Goal: Transaction & Acquisition: Book appointment/travel/reservation

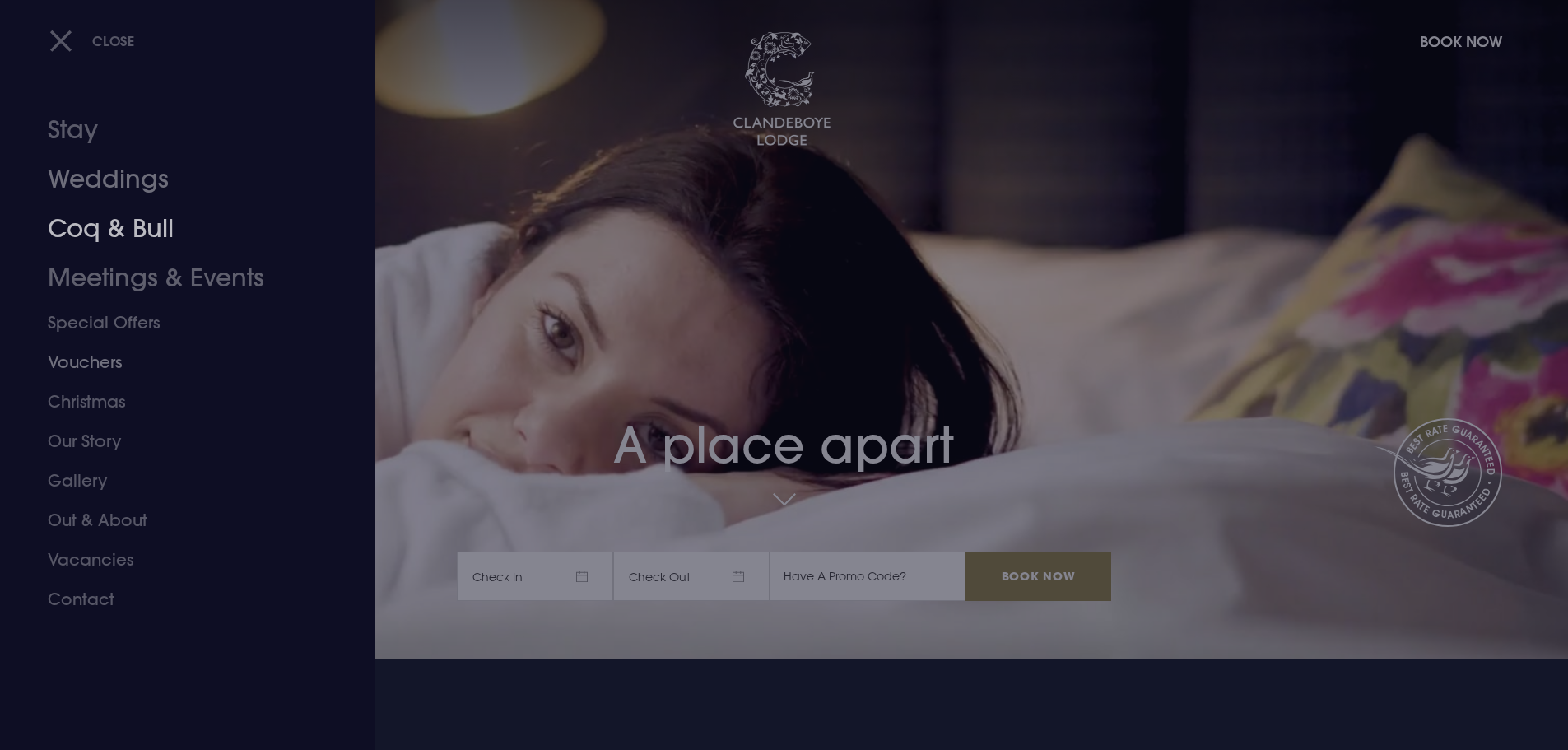
click at [76, 126] on link "Stay" at bounding box center [178, 130] width 260 height 49
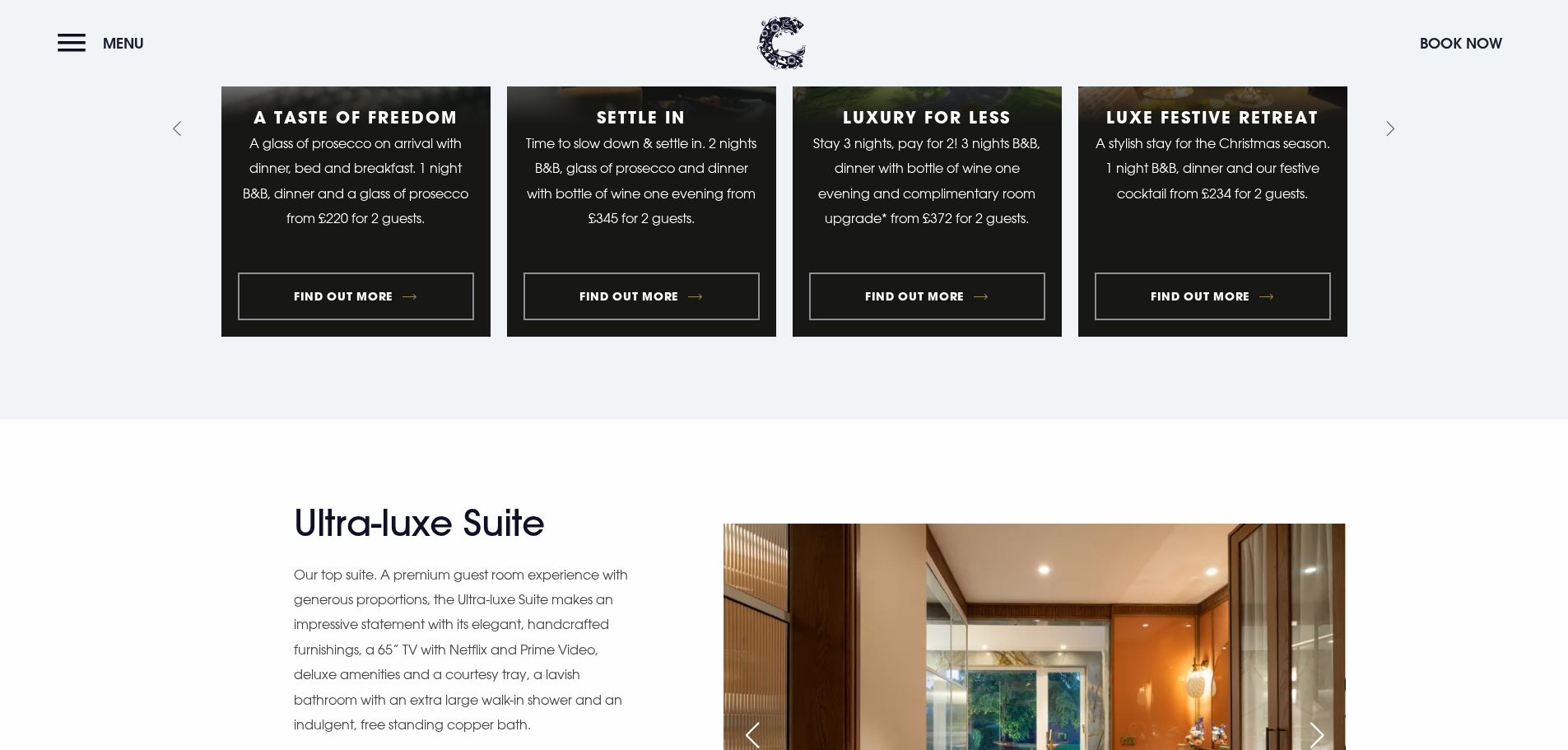
scroll to position [1894, 0]
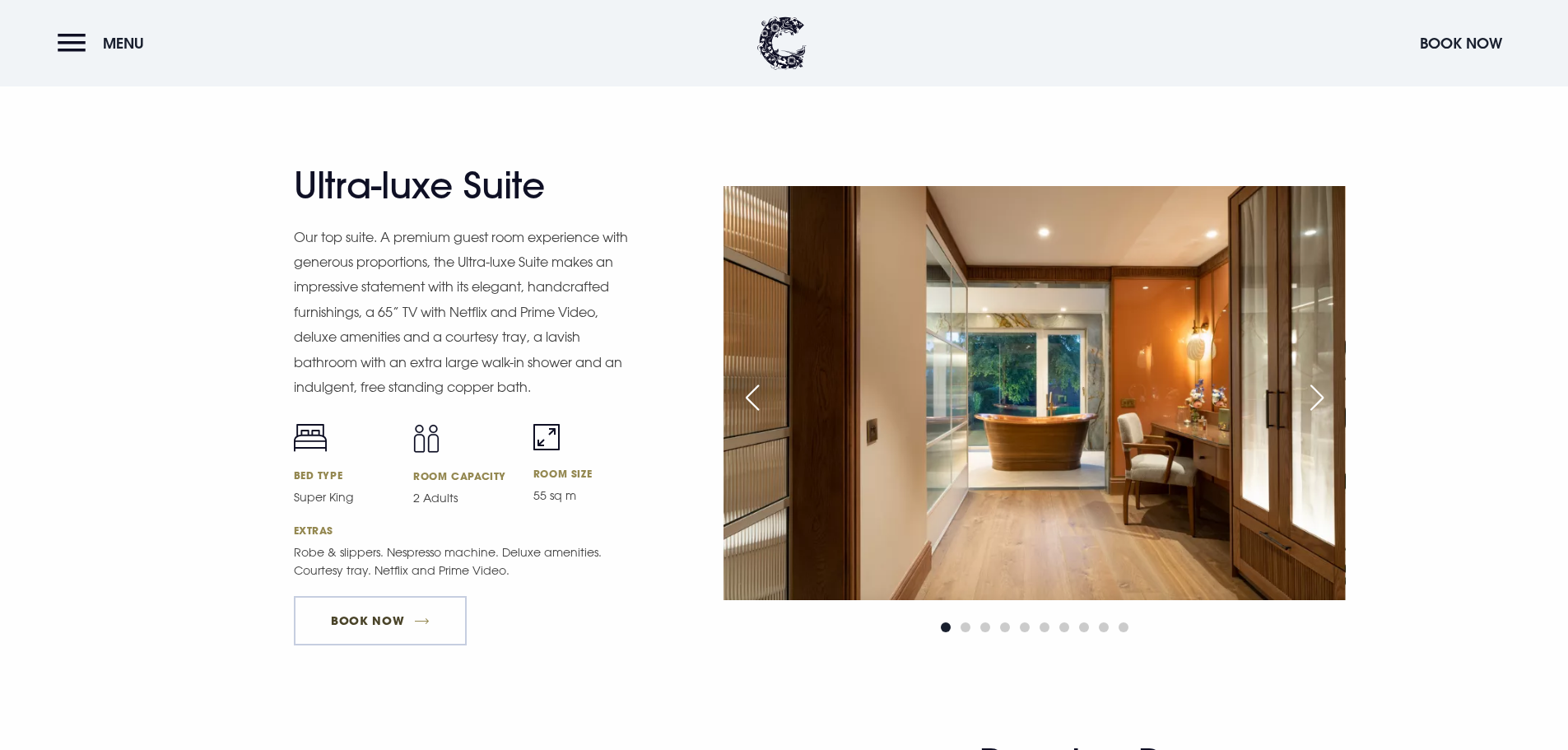
click at [343, 599] on link "Book Now" at bounding box center [380, 621] width 173 height 49
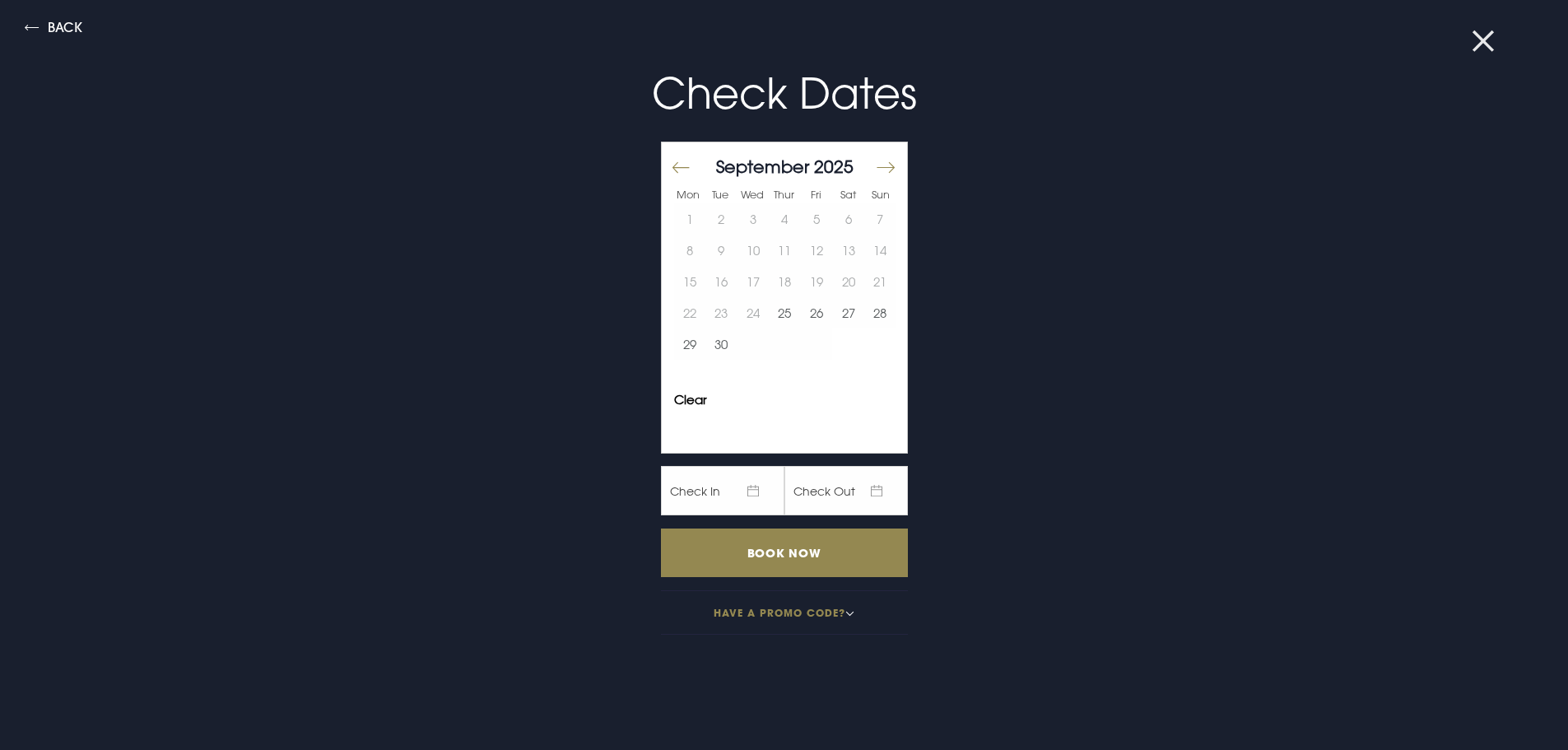
click at [1485, 34] on button at bounding box center [1494, 41] width 43 height 17
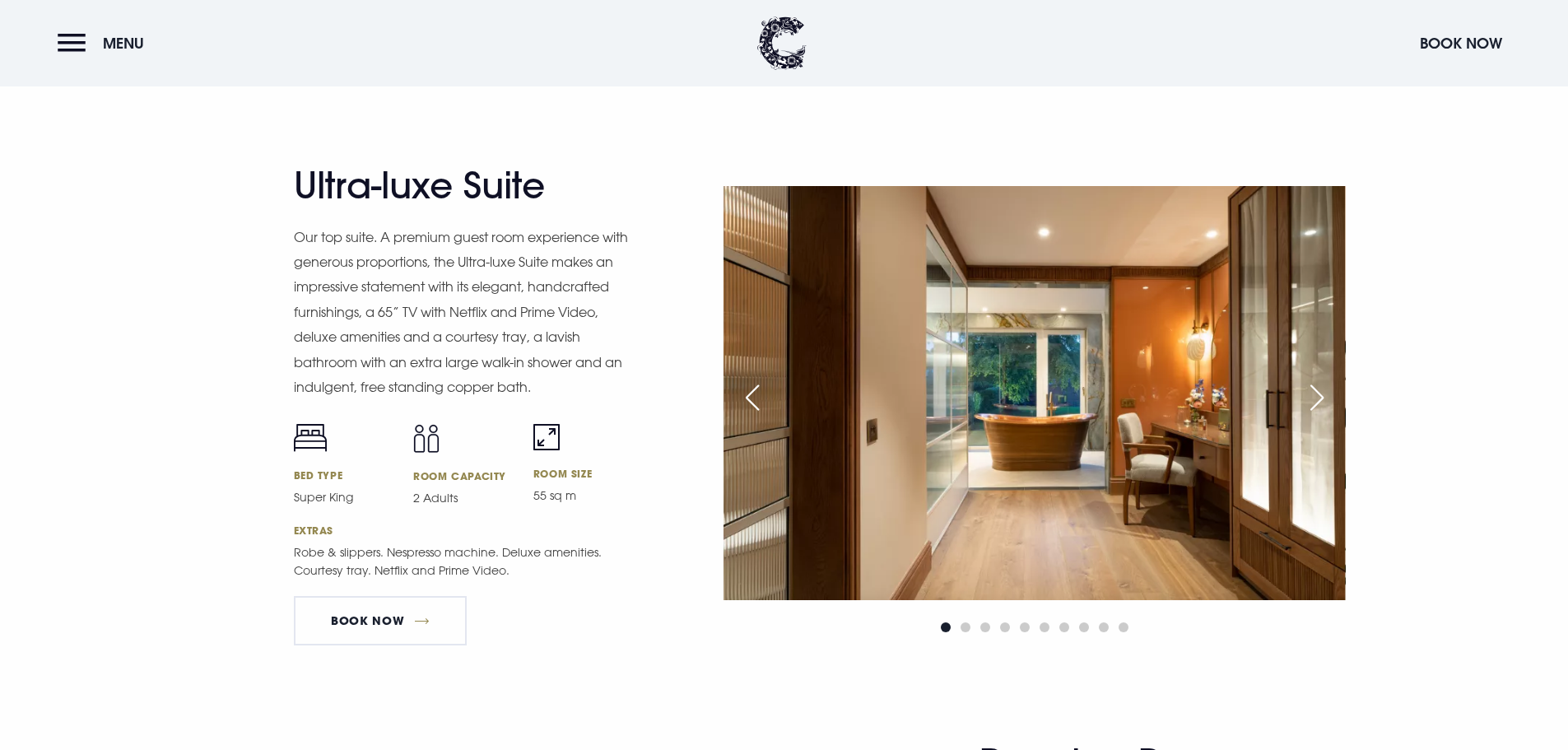
click at [1325, 397] on div "Next slide" at bounding box center [1317, 398] width 41 height 36
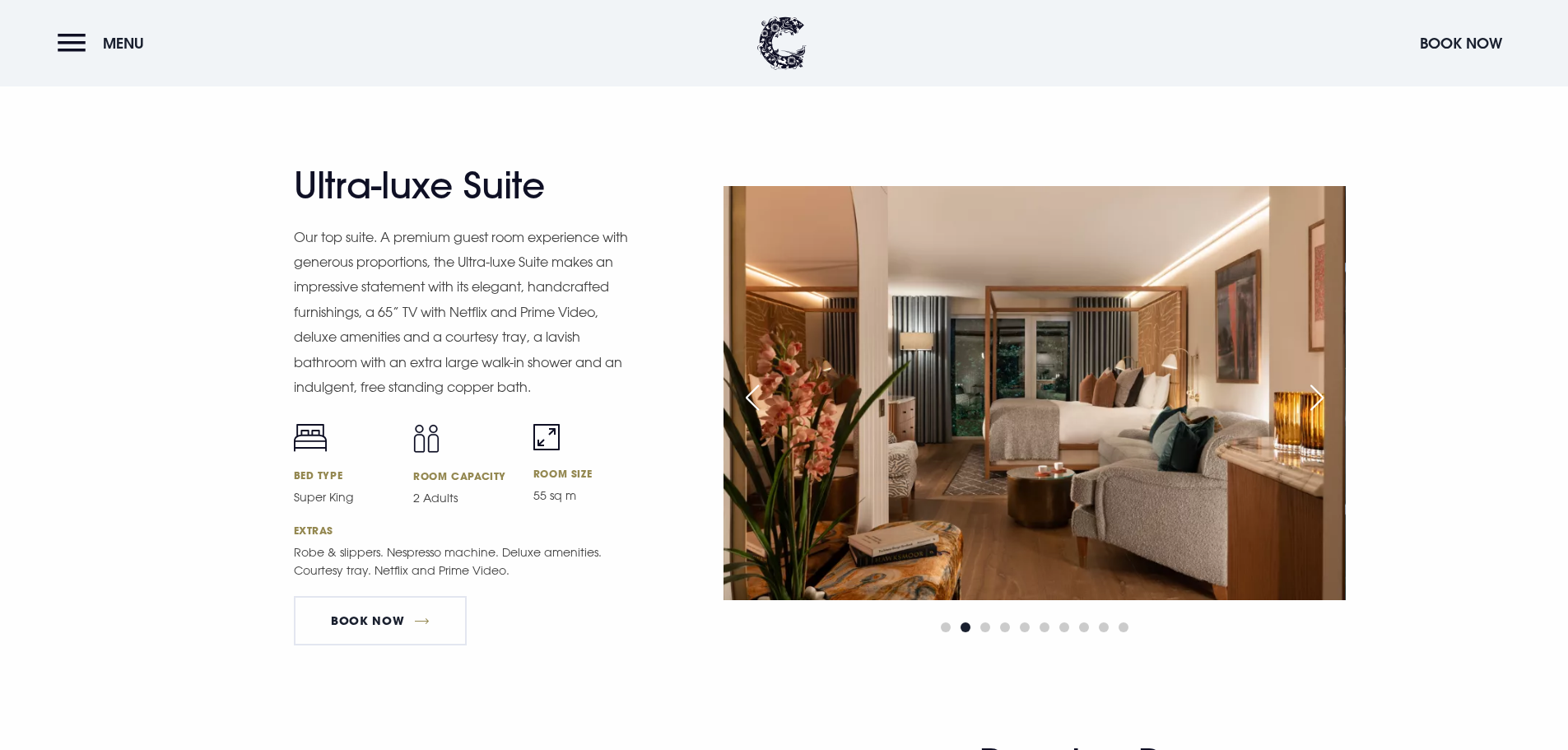
click at [1325, 391] on div "Next slide" at bounding box center [1317, 398] width 41 height 36
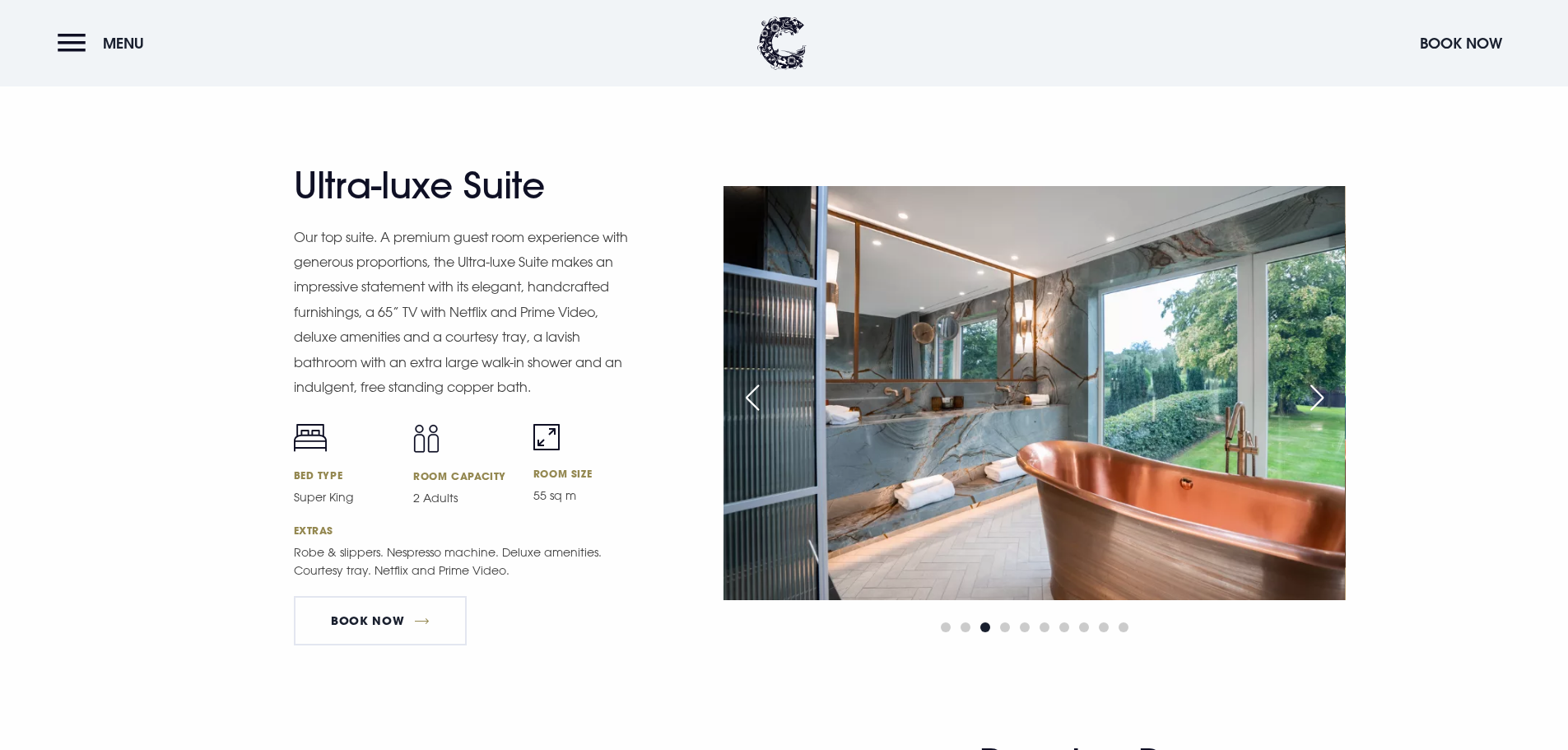
click at [1325, 391] on div "Next slide" at bounding box center [1317, 398] width 41 height 36
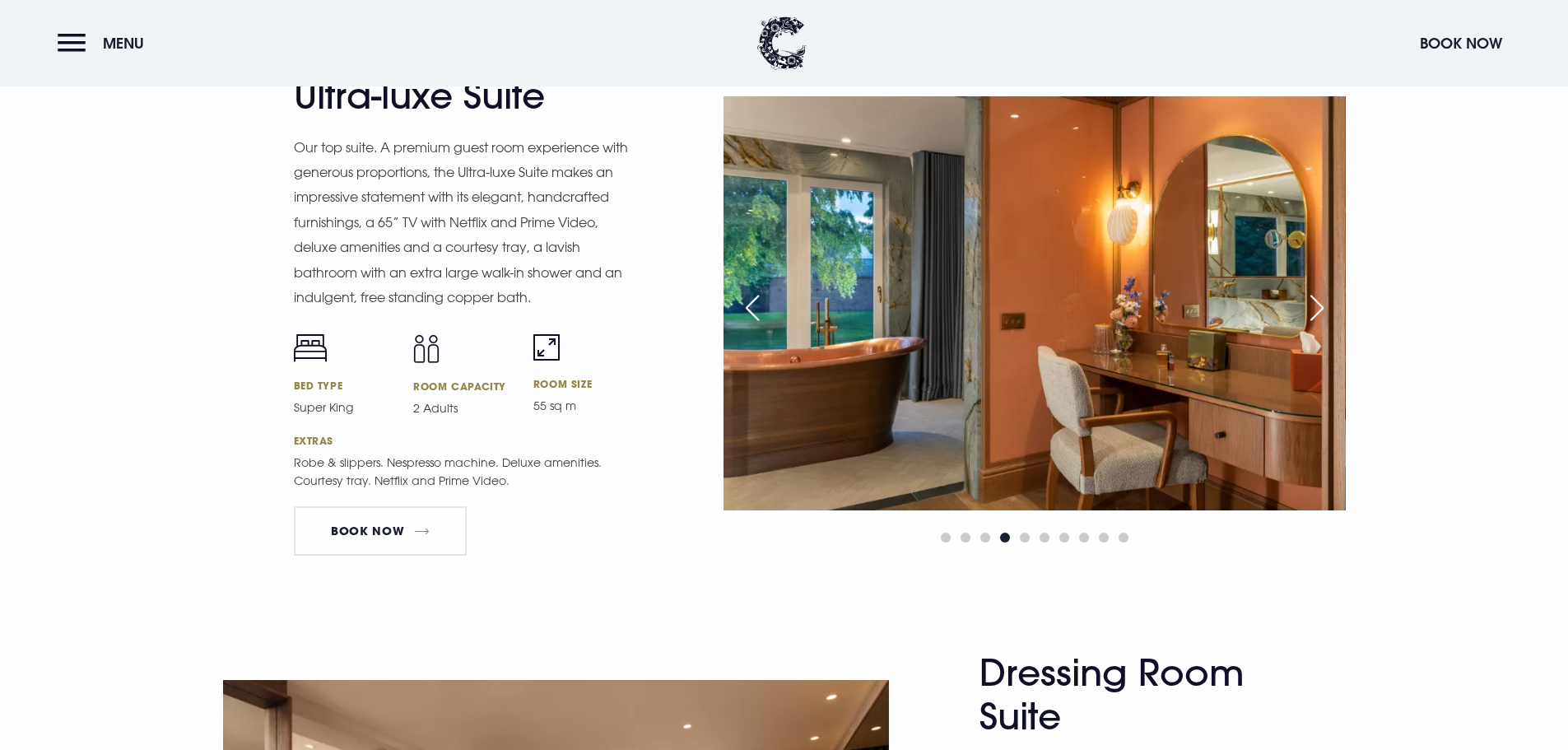
scroll to position [1976, 0]
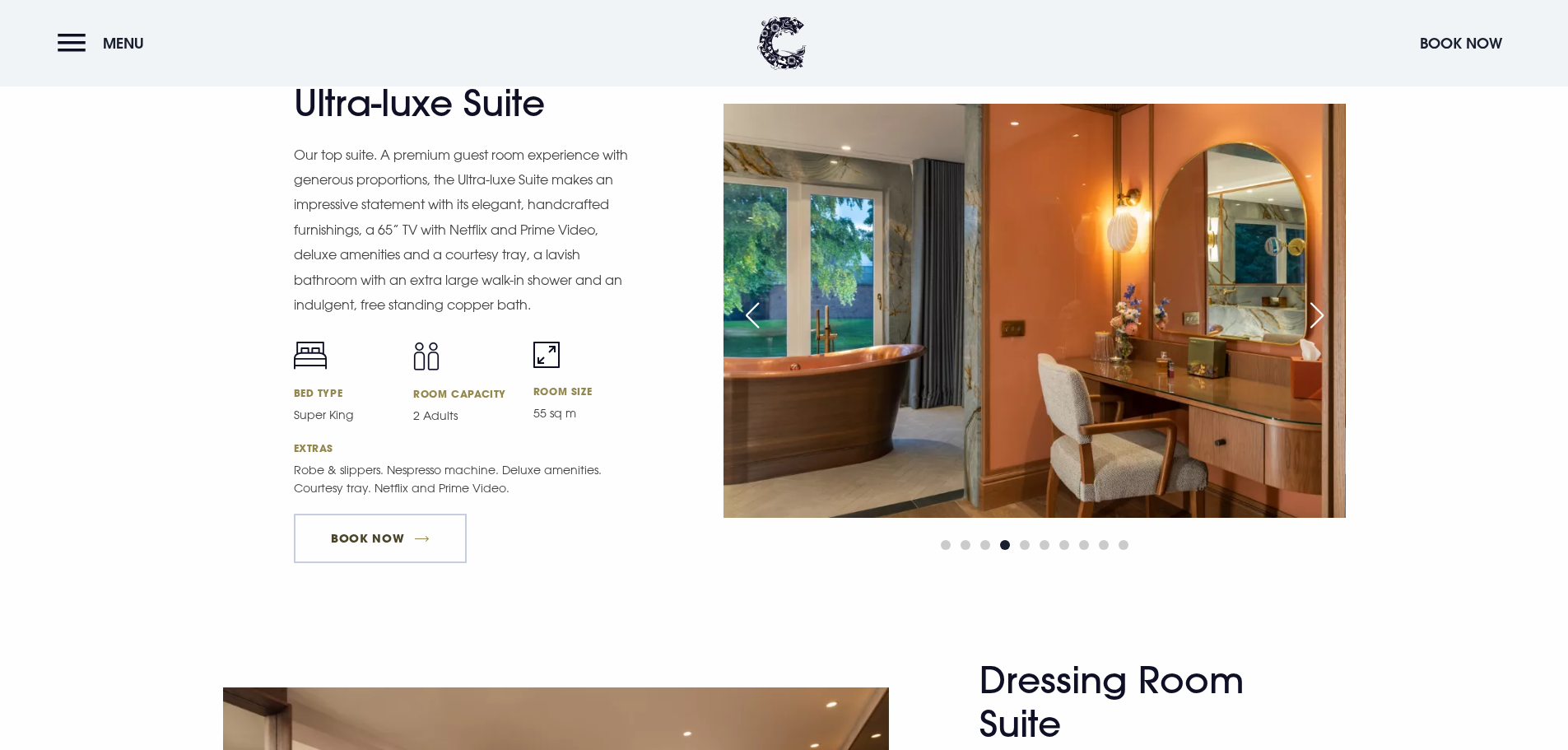
click at [421, 515] on link "Book Now" at bounding box center [380, 539] width 173 height 49
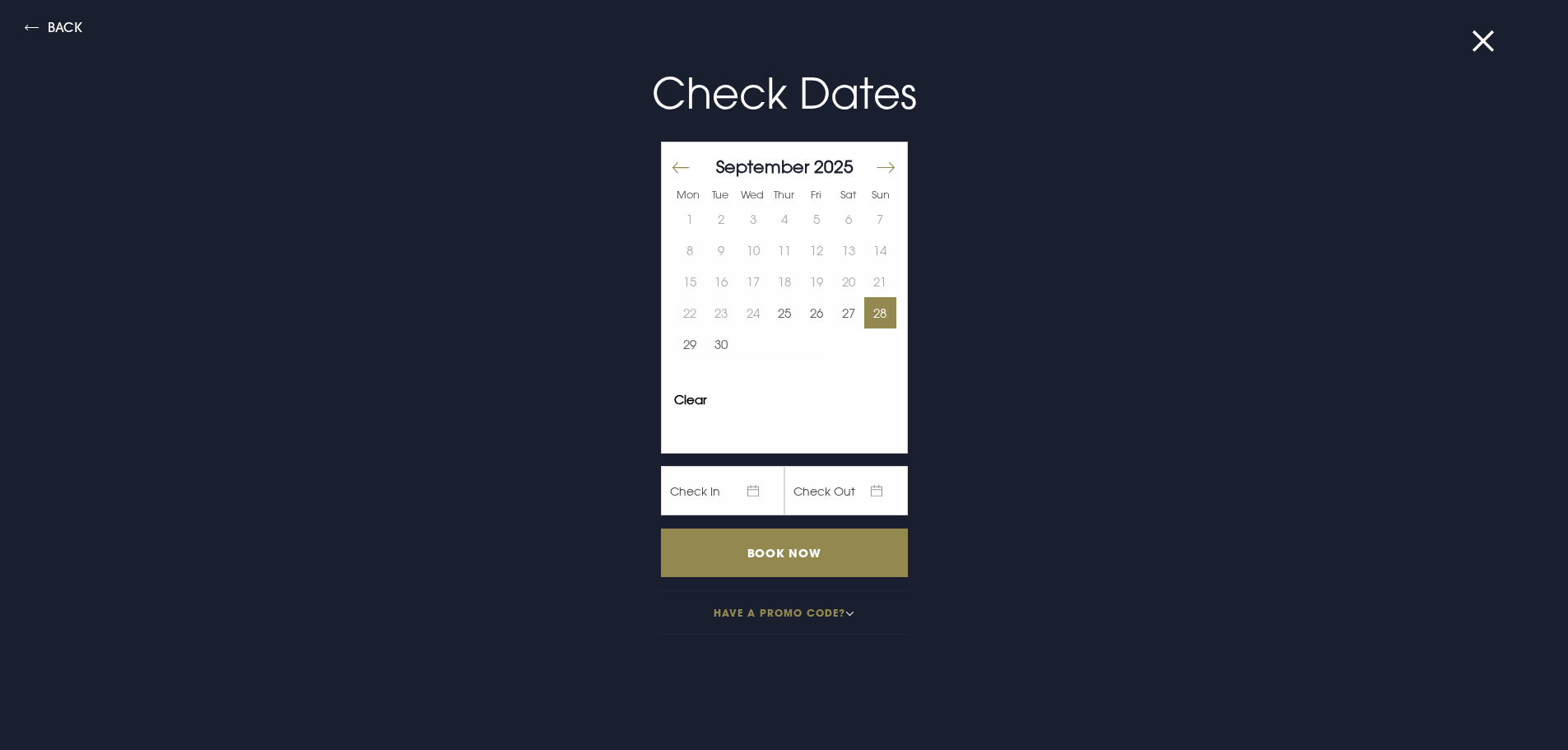
click at [864, 302] on button "28" at bounding box center [880, 313] width 32 height 31
click at [755, 562] on input "Book Now" at bounding box center [784, 553] width 247 height 49
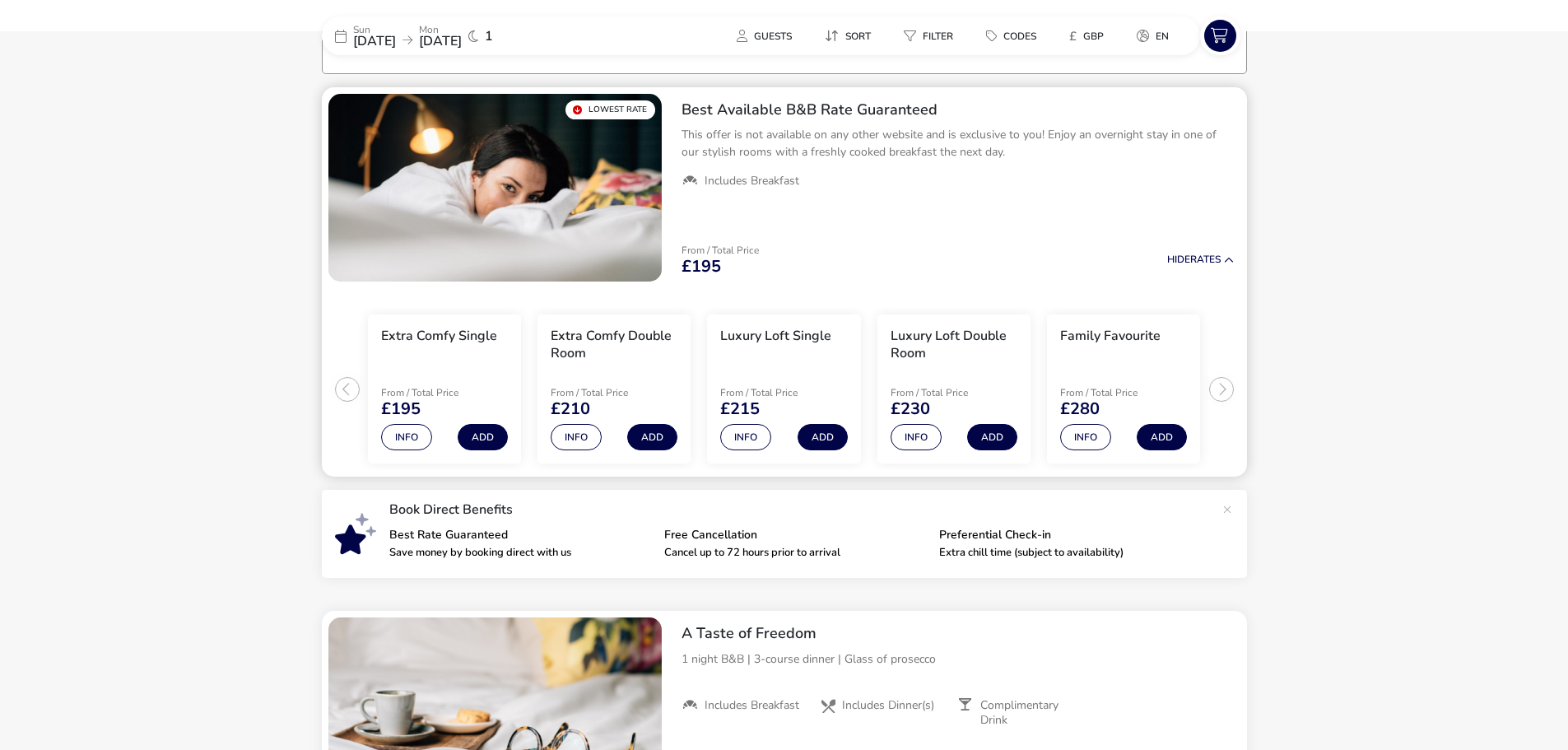
scroll to position [127, 0]
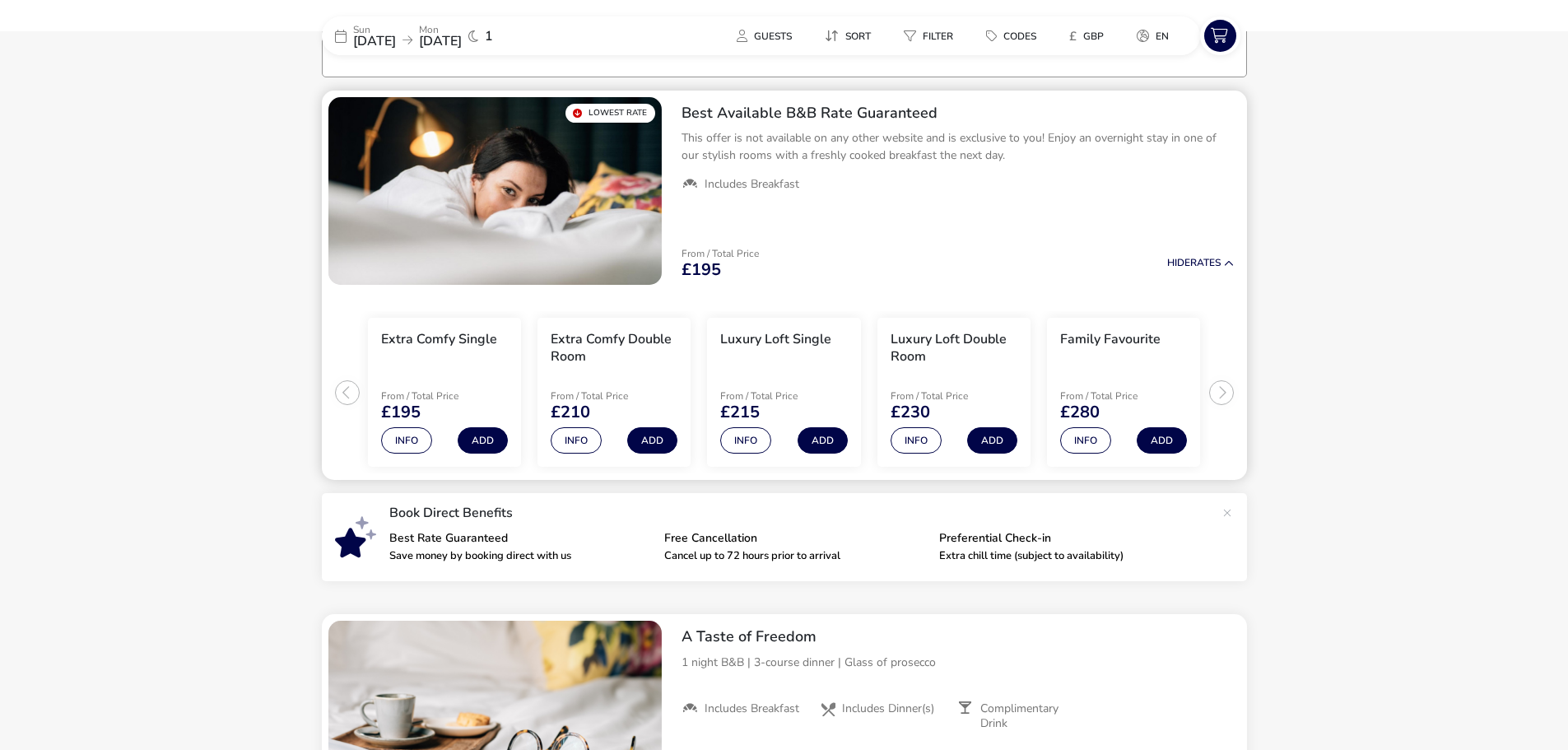
click at [1229, 395] on ul "Extra Comfy Single From / Total Price £195 Info Add Extra Comfy Double Room Fro…" at bounding box center [784, 386] width 925 height 189
click at [1224, 393] on ul "Extra Comfy Single From / Total Price £195 Info Add Extra Comfy Double Room Fro…" at bounding box center [784, 386] width 925 height 189
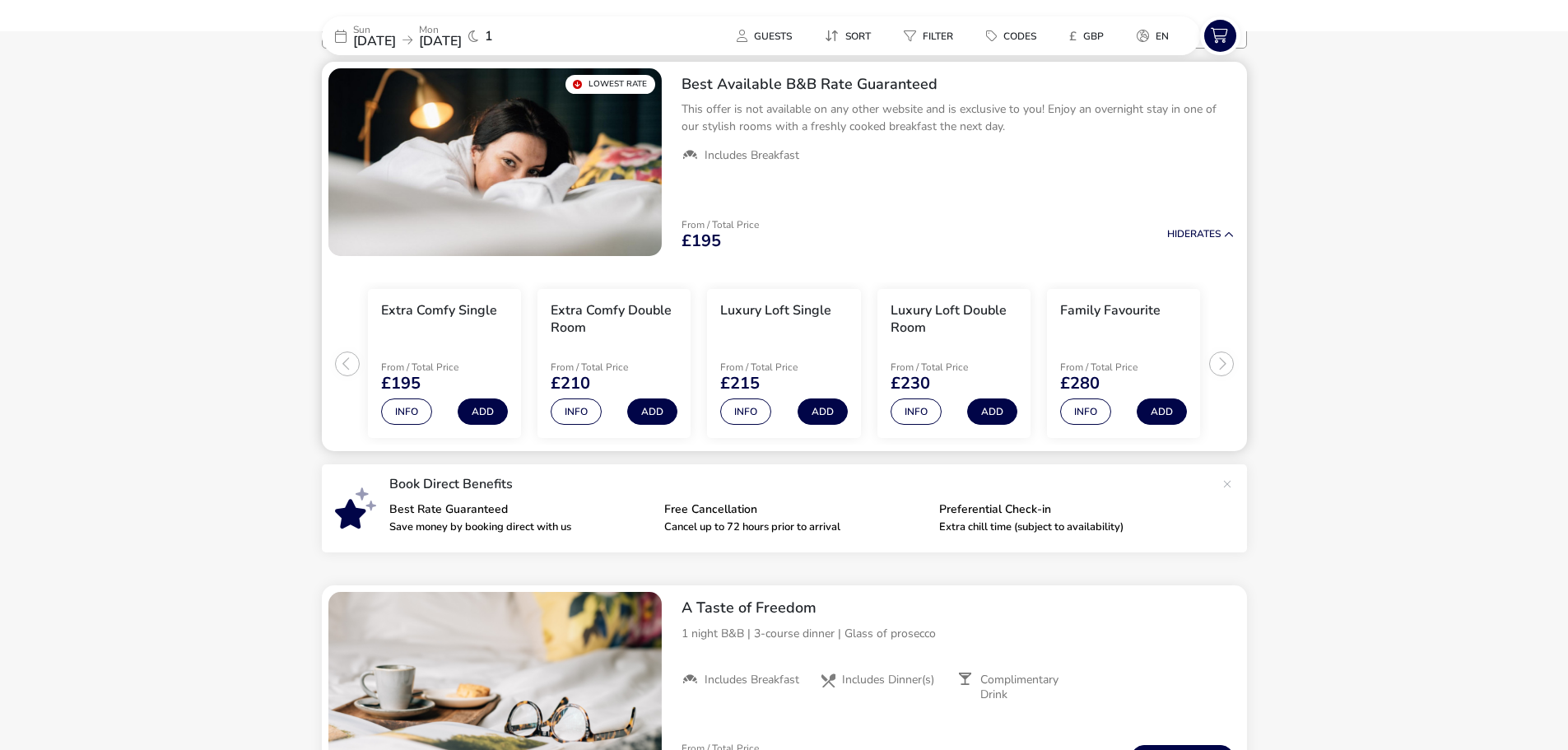
scroll to position [0, 0]
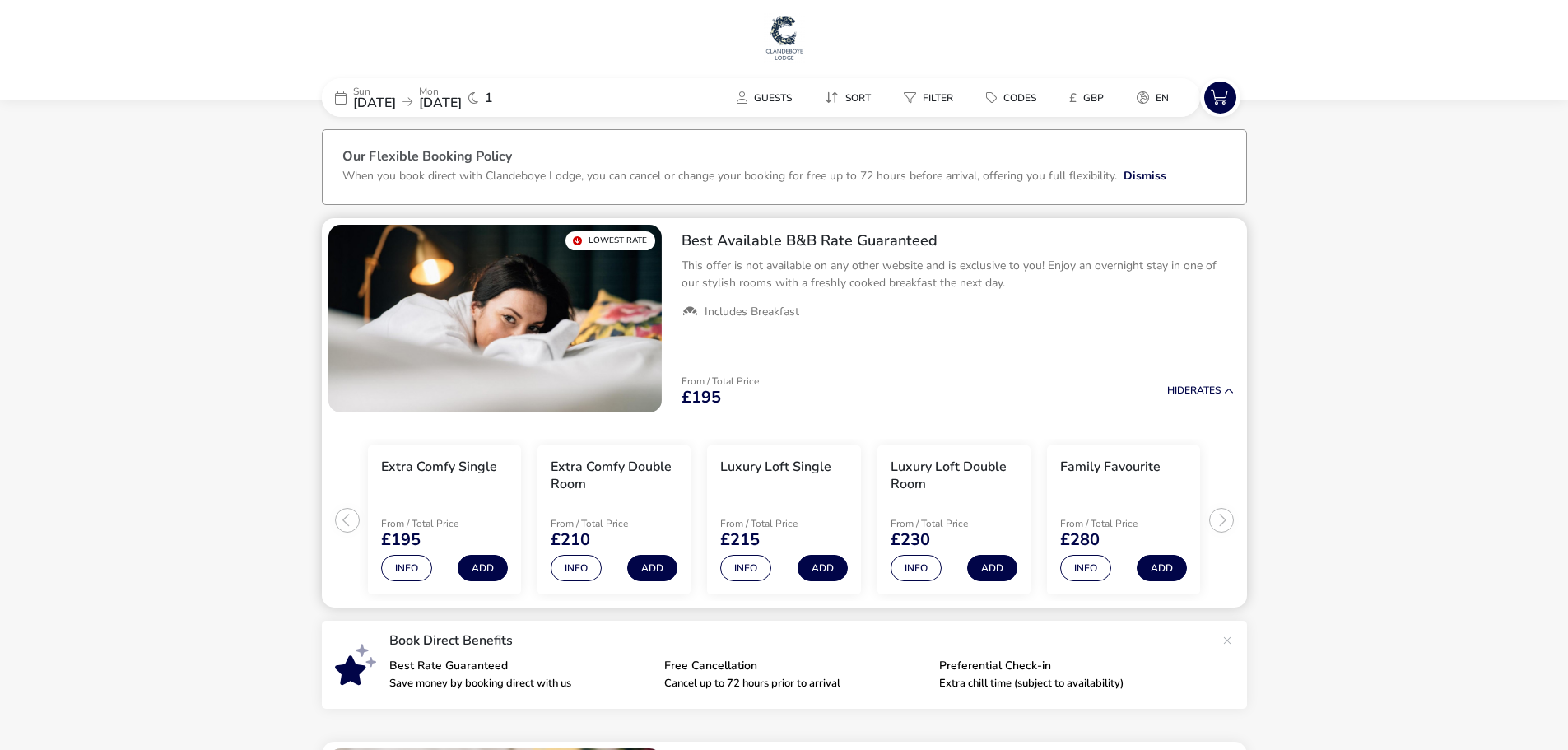
click at [609, 348] on img "1 / 1" at bounding box center [495, 319] width 334 height 188
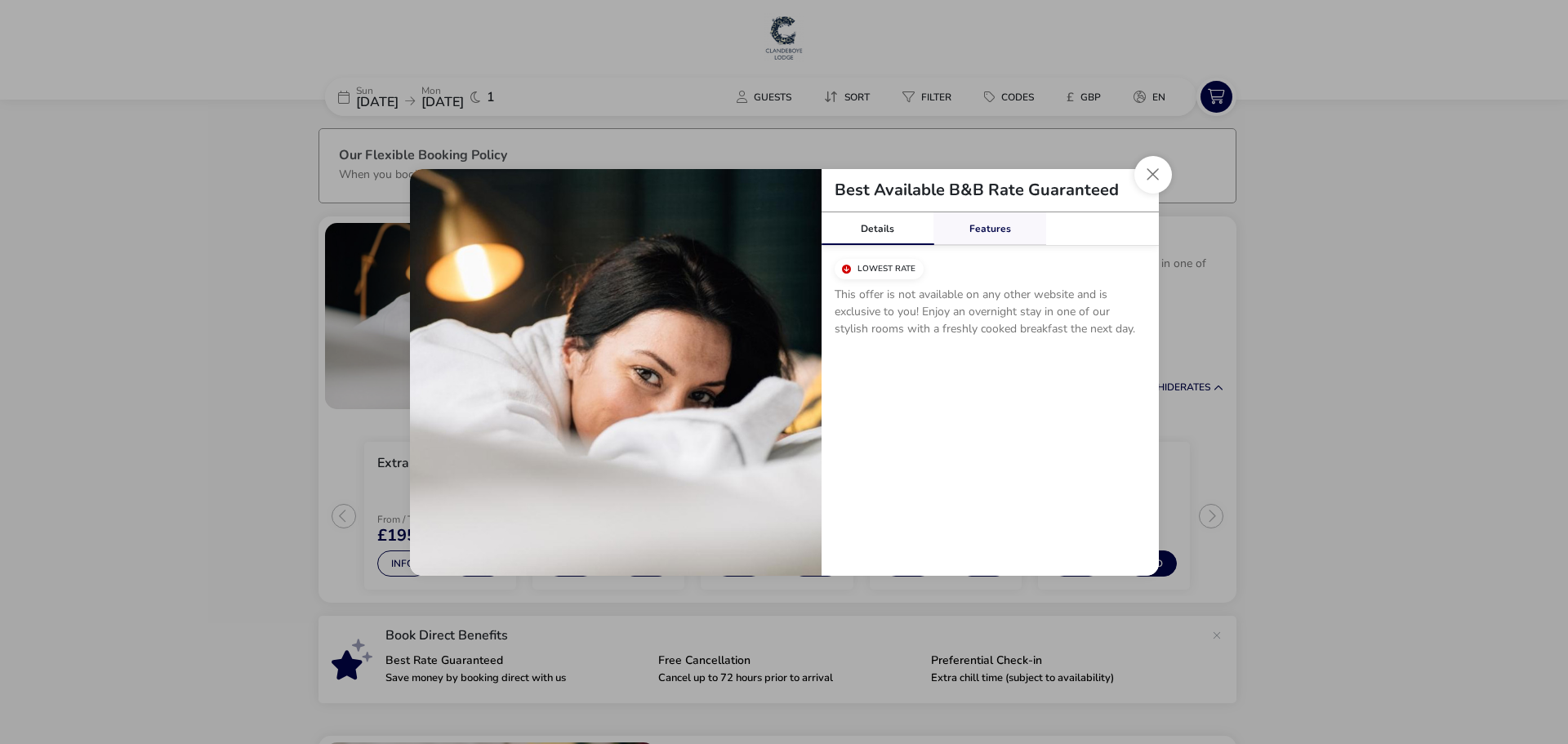
click at [977, 234] on link "Features" at bounding box center [989, 229] width 113 height 33
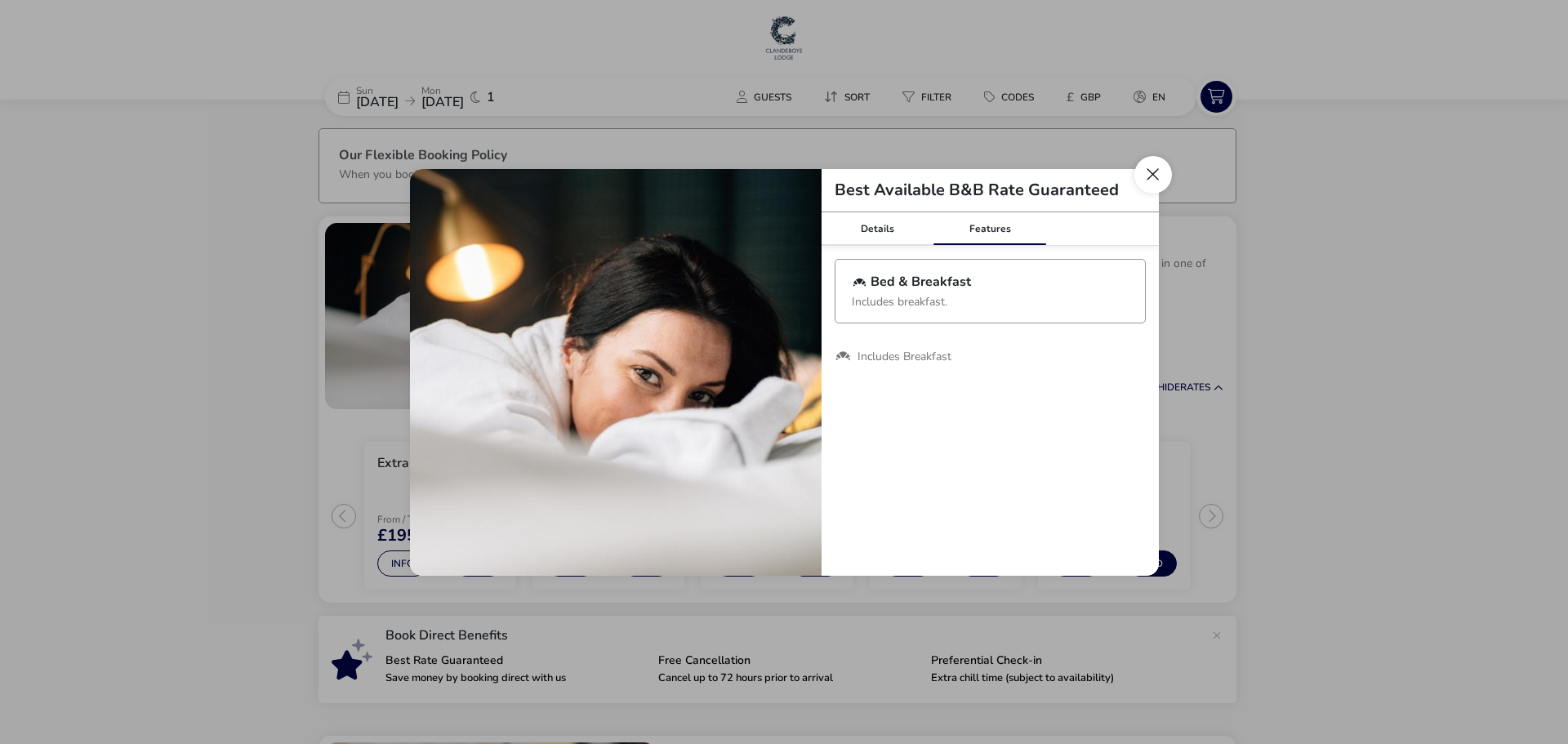
click at [1148, 172] on button "Close modal" at bounding box center [1152, 175] width 38 height 38
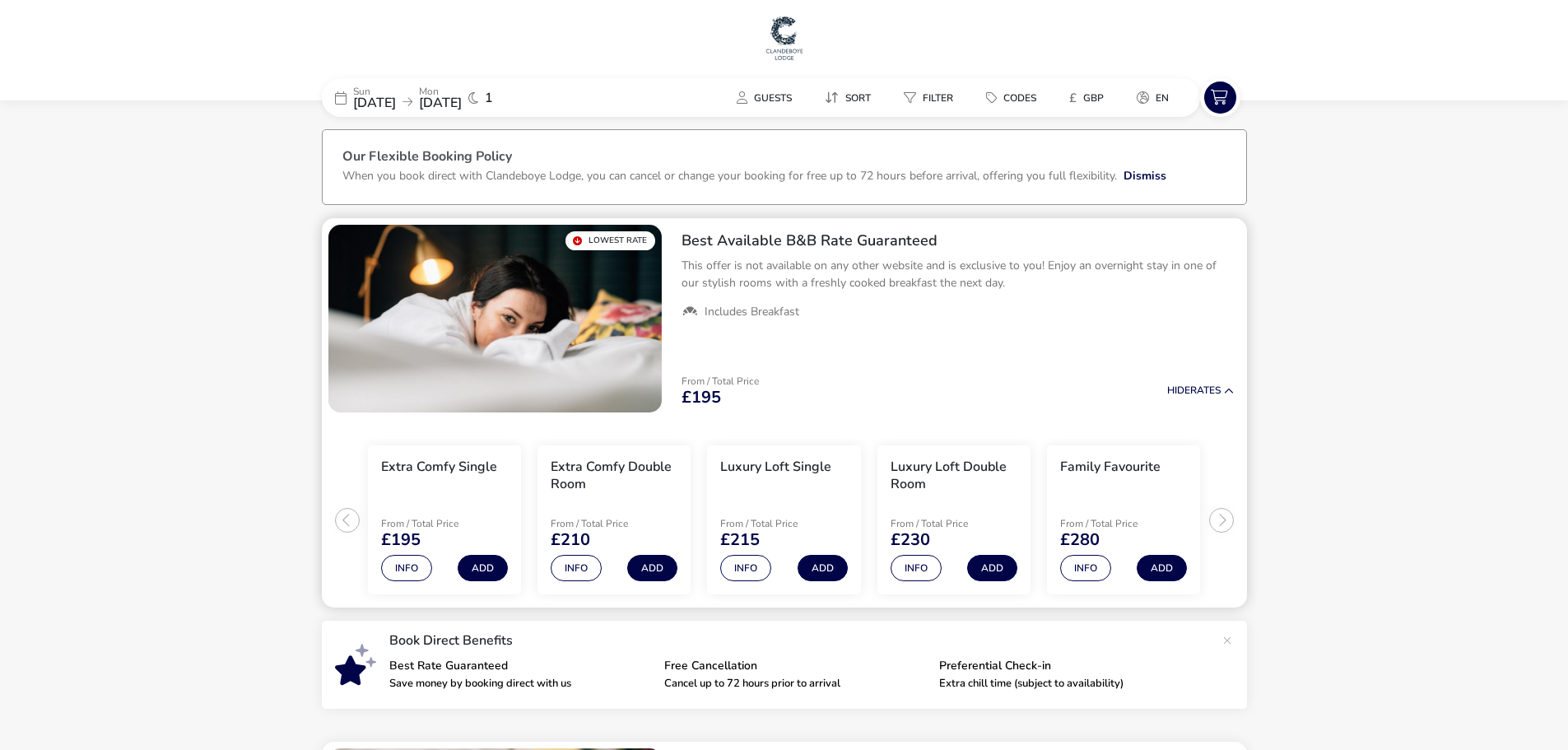
click at [341, 518] on ul "Extra Comfy Single From / Total Price £195 Info Add Extra Comfy Double Room Fro…" at bounding box center [784, 513] width 925 height 189
click at [1227, 517] on ul "Extra Comfy Single From / Total Price £195 Info Add Extra Comfy Double Room Fro…" at bounding box center [784, 513] width 925 height 189
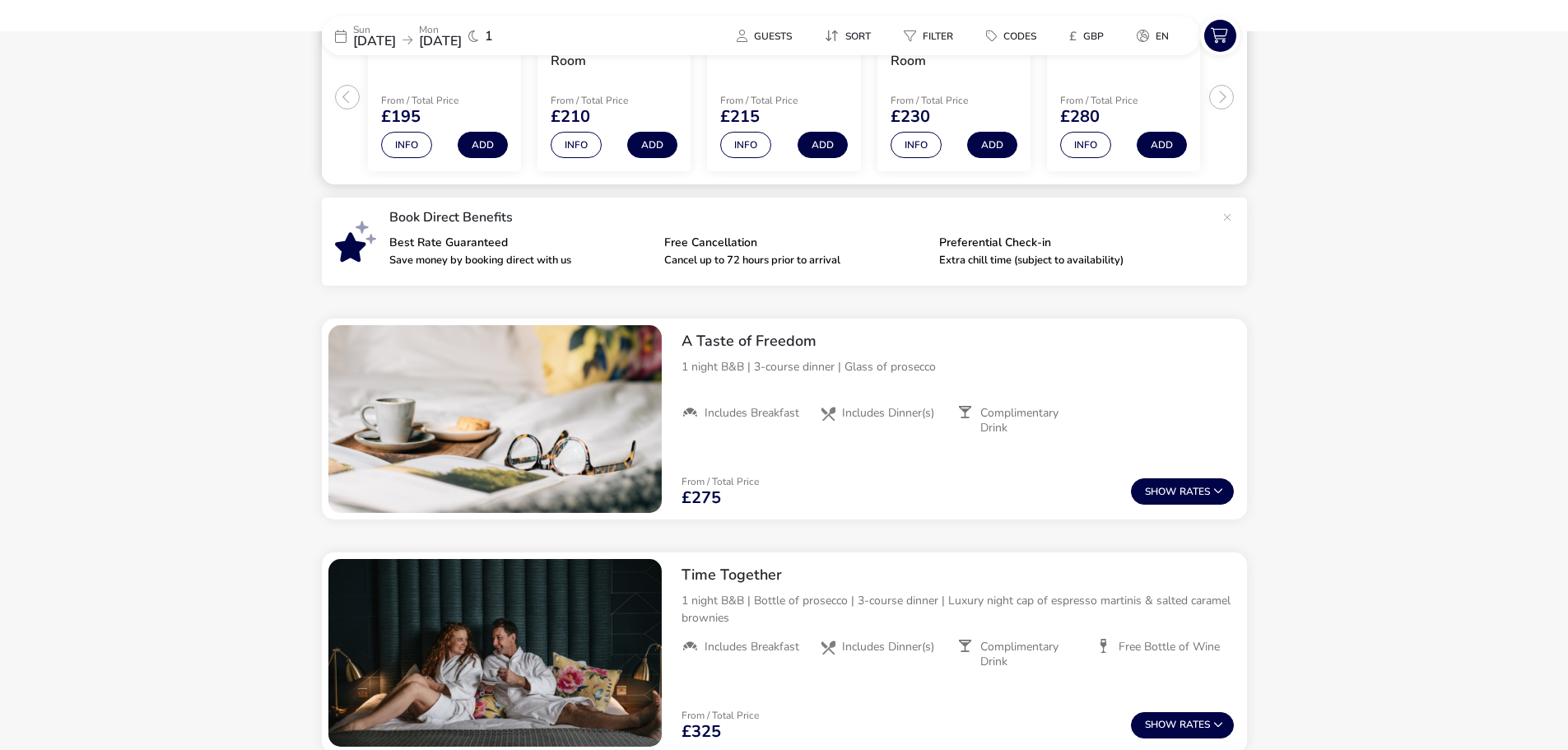
scroll to position [412, 0]
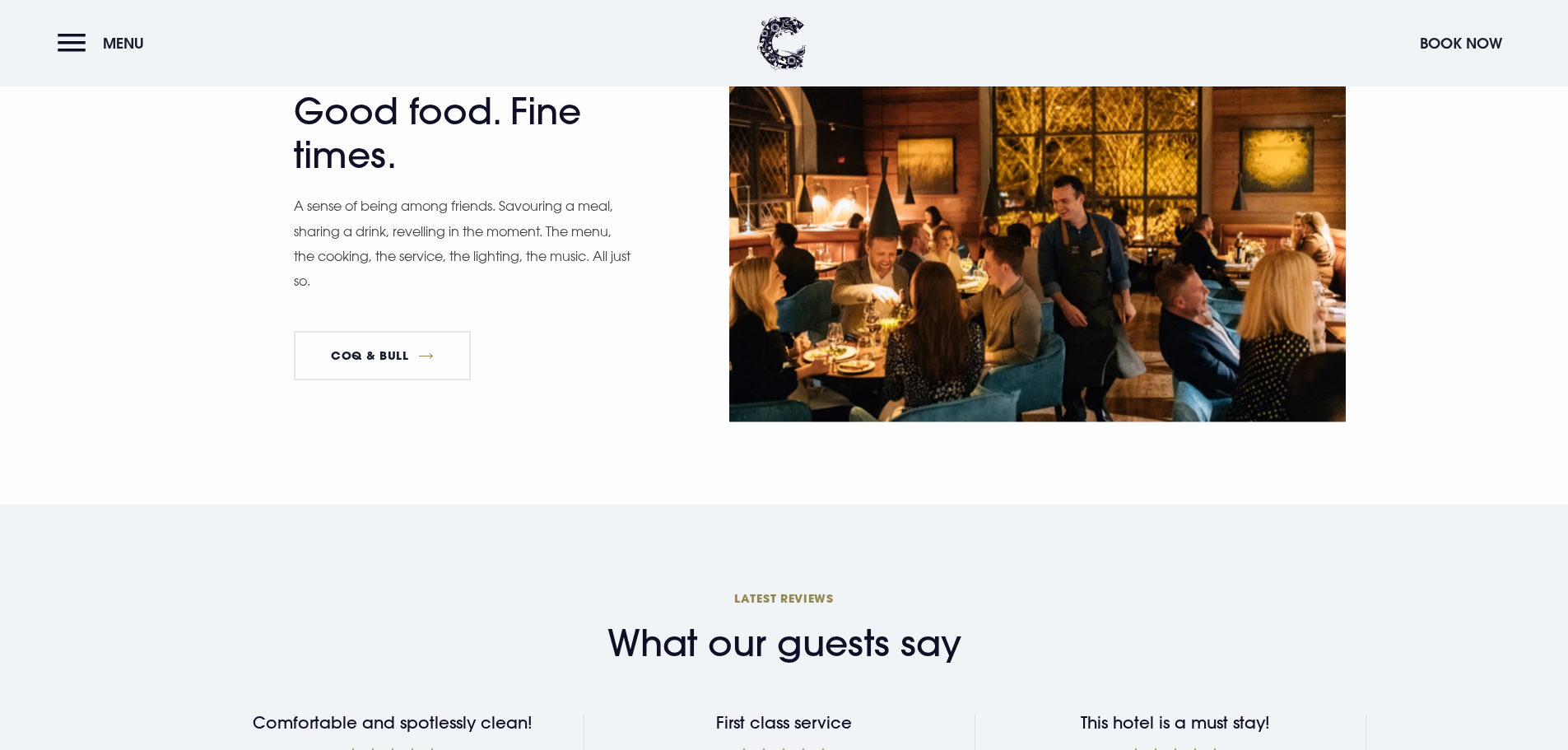
scroll to position [2224, 0]
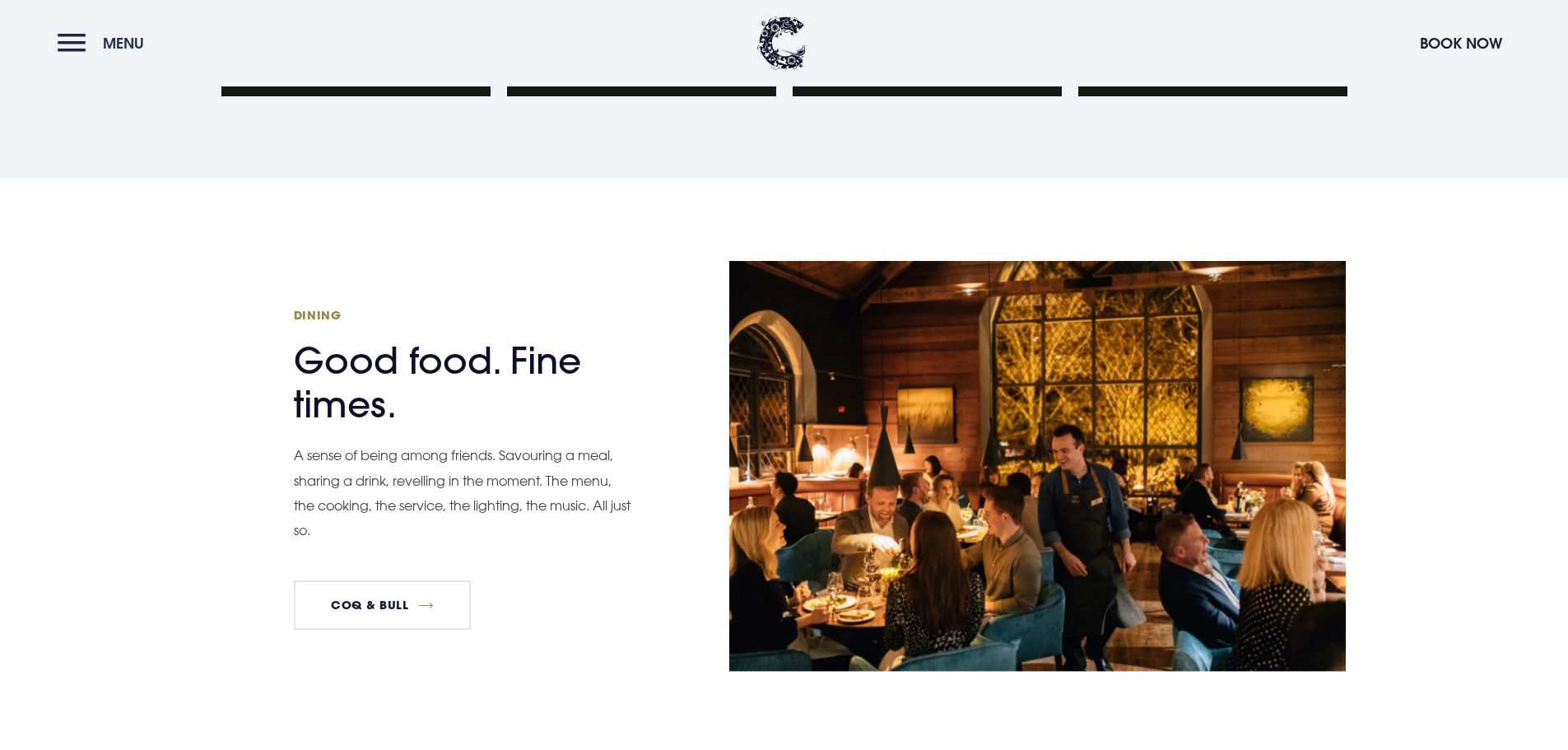
click at [60, 35] on button "Menu" at bounding box center [105, 43] width 95 height 35
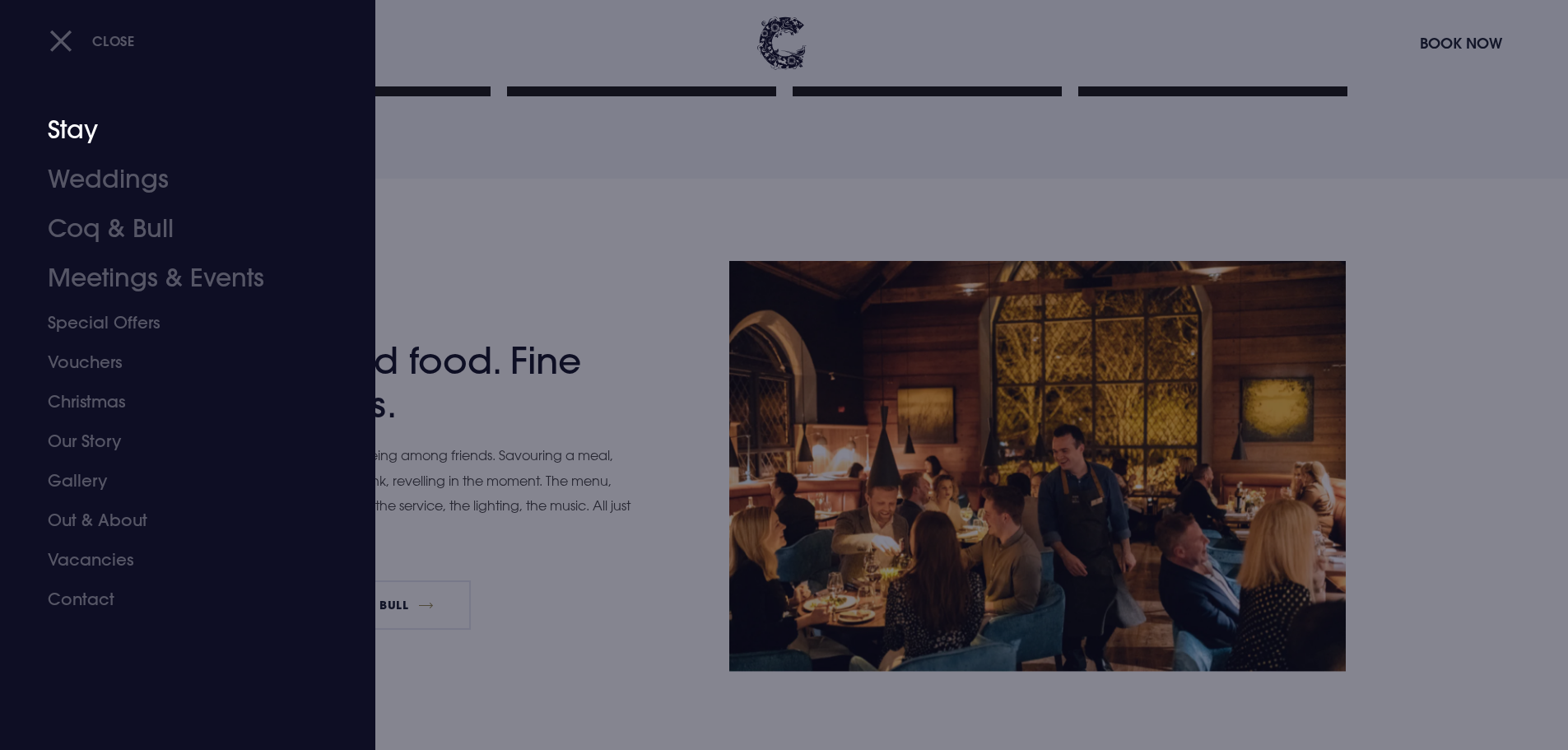
click at [88, 131] on link "Stay" at bounding box center [178, 130] width 260 height 49
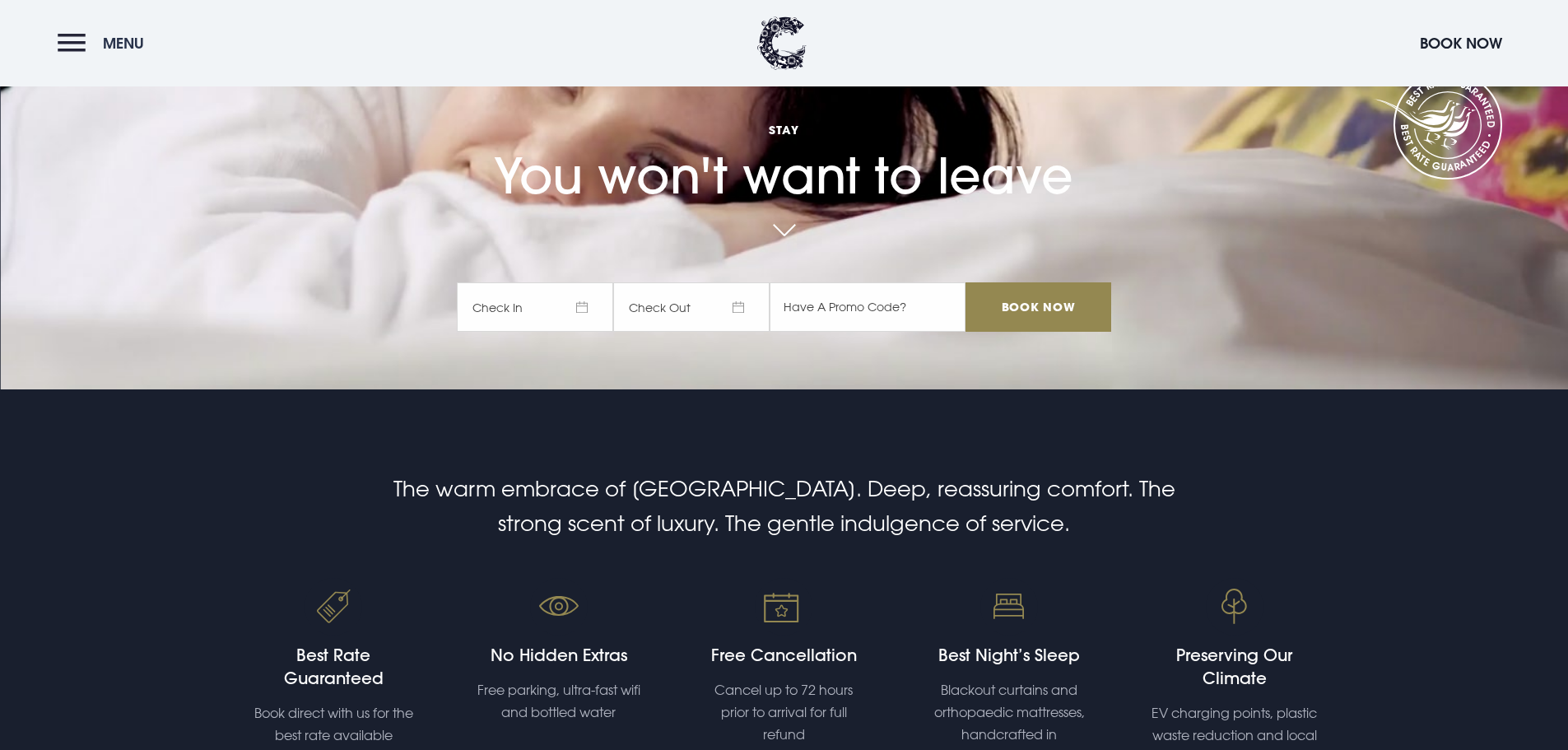
scroll to position [247, 0]
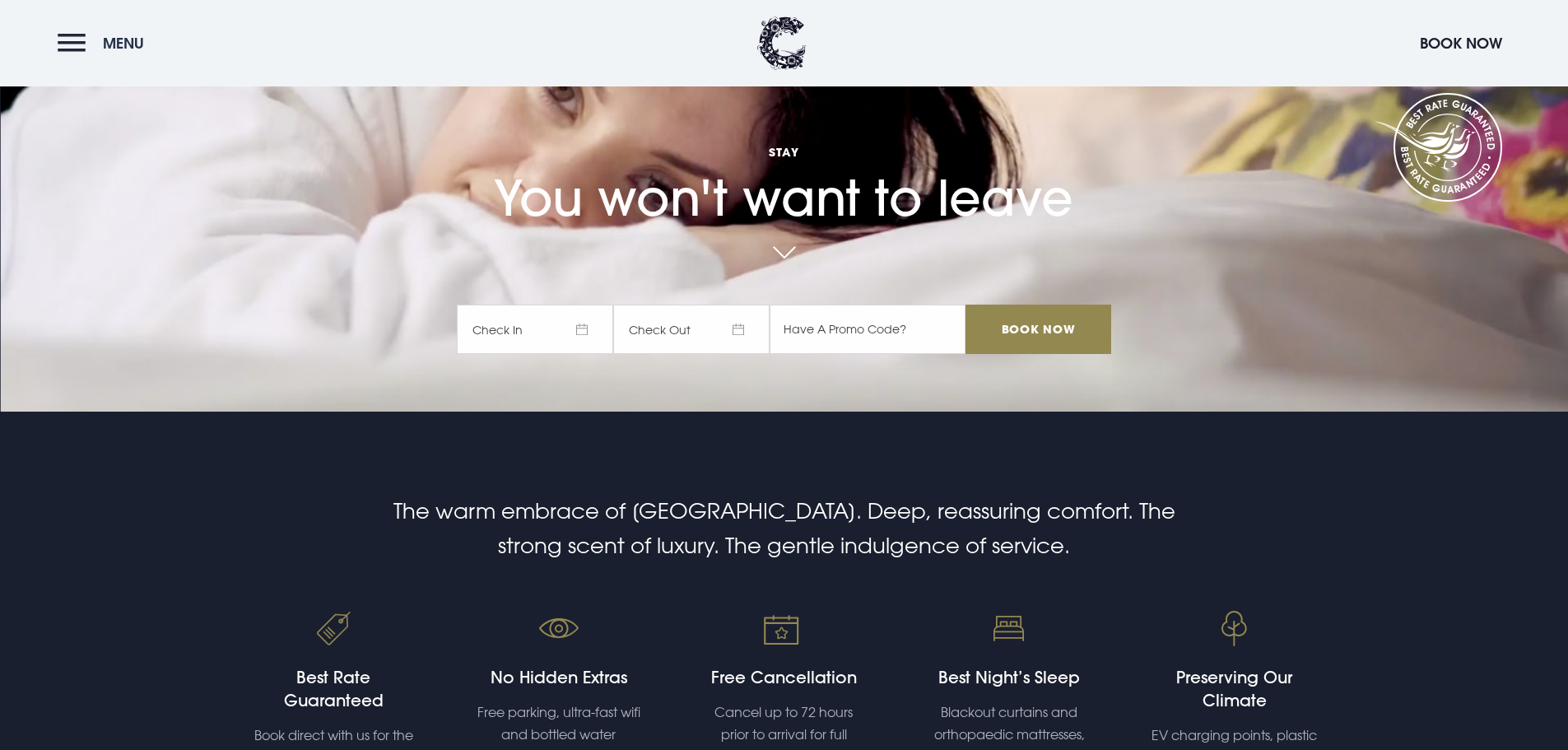
click at [95, 32] on button "Menu" at bounding box center [105, 43] width 95 height 35
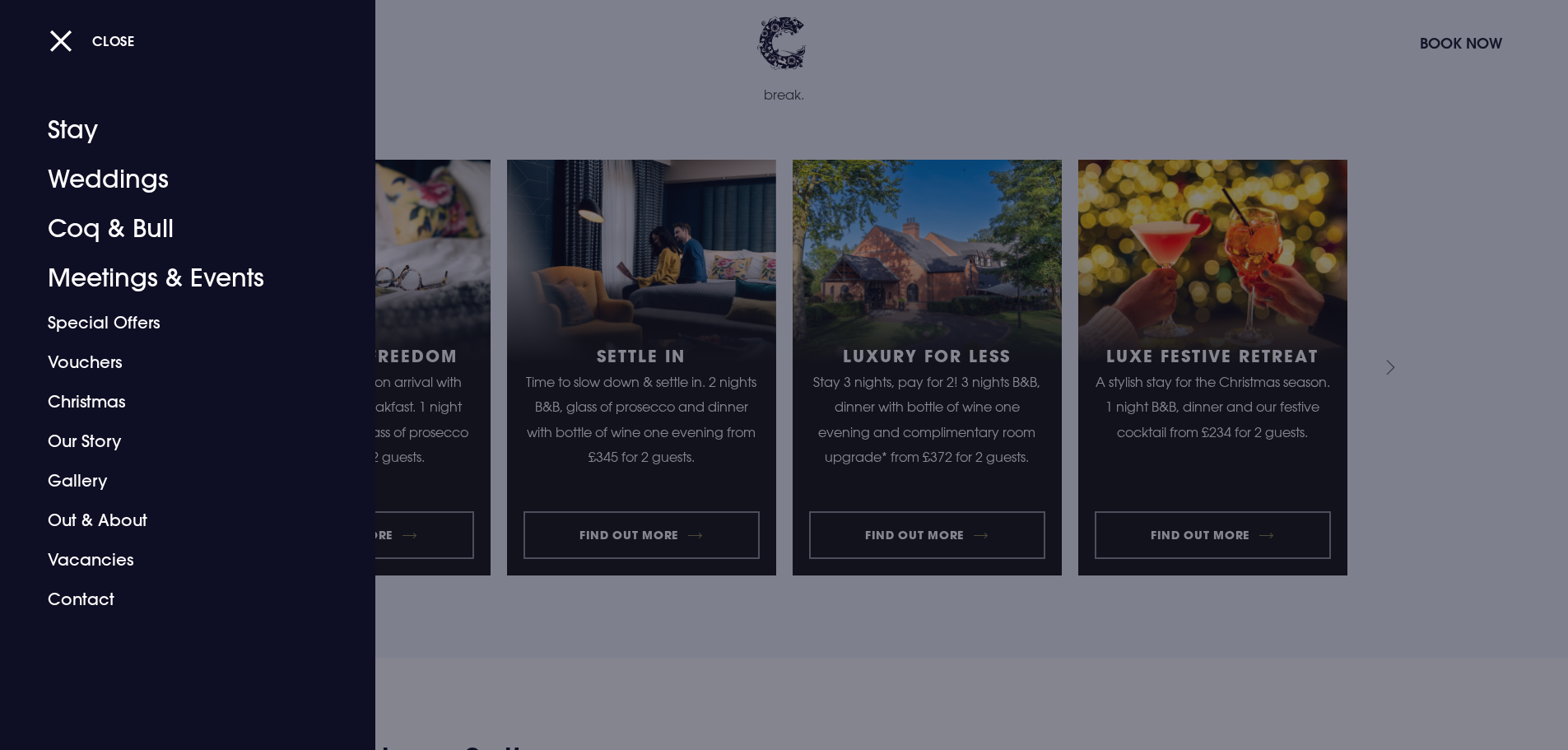
click at [1368, 279] on div at bounding box center [784, 375] width 1568 height 750
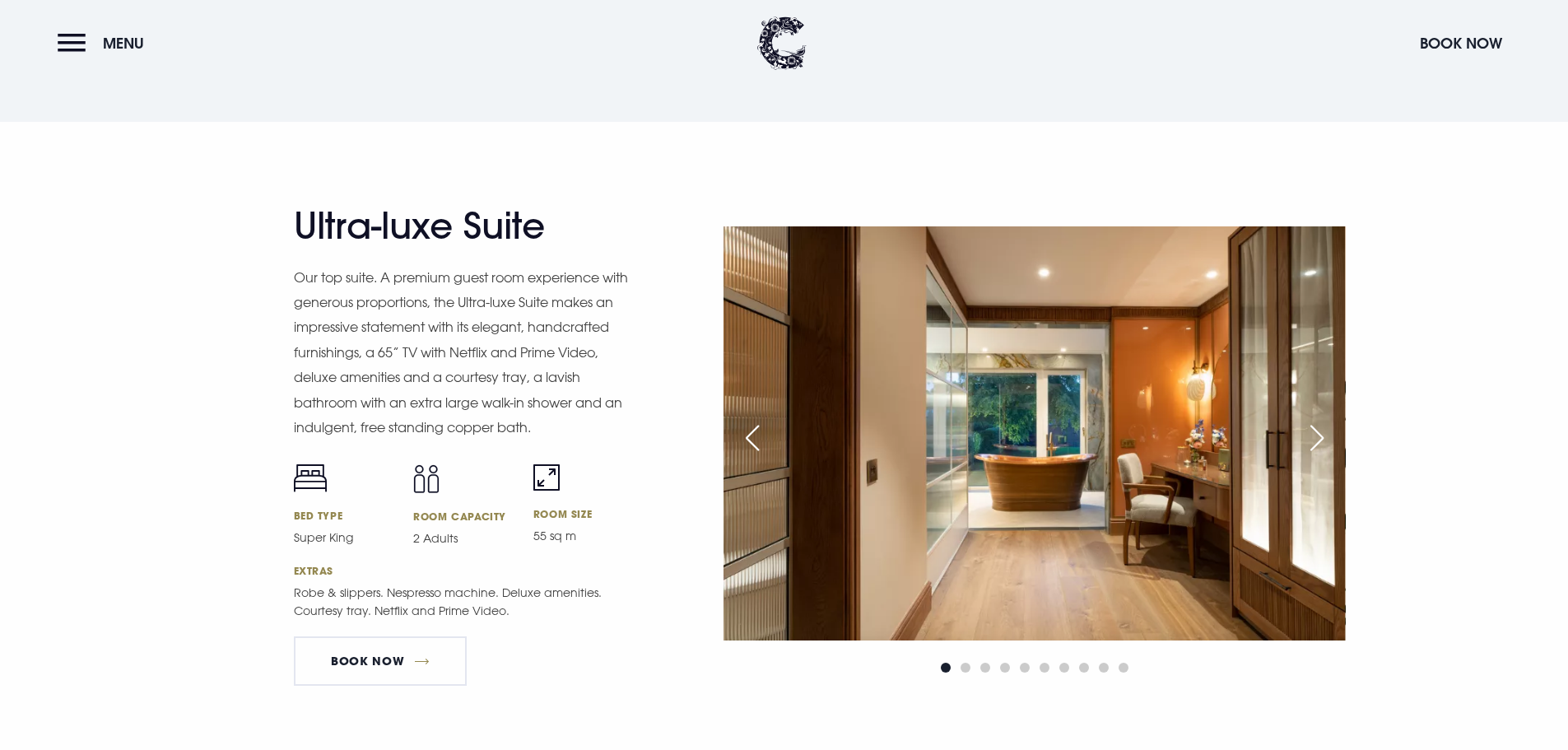
scroll to position [1811, 0]
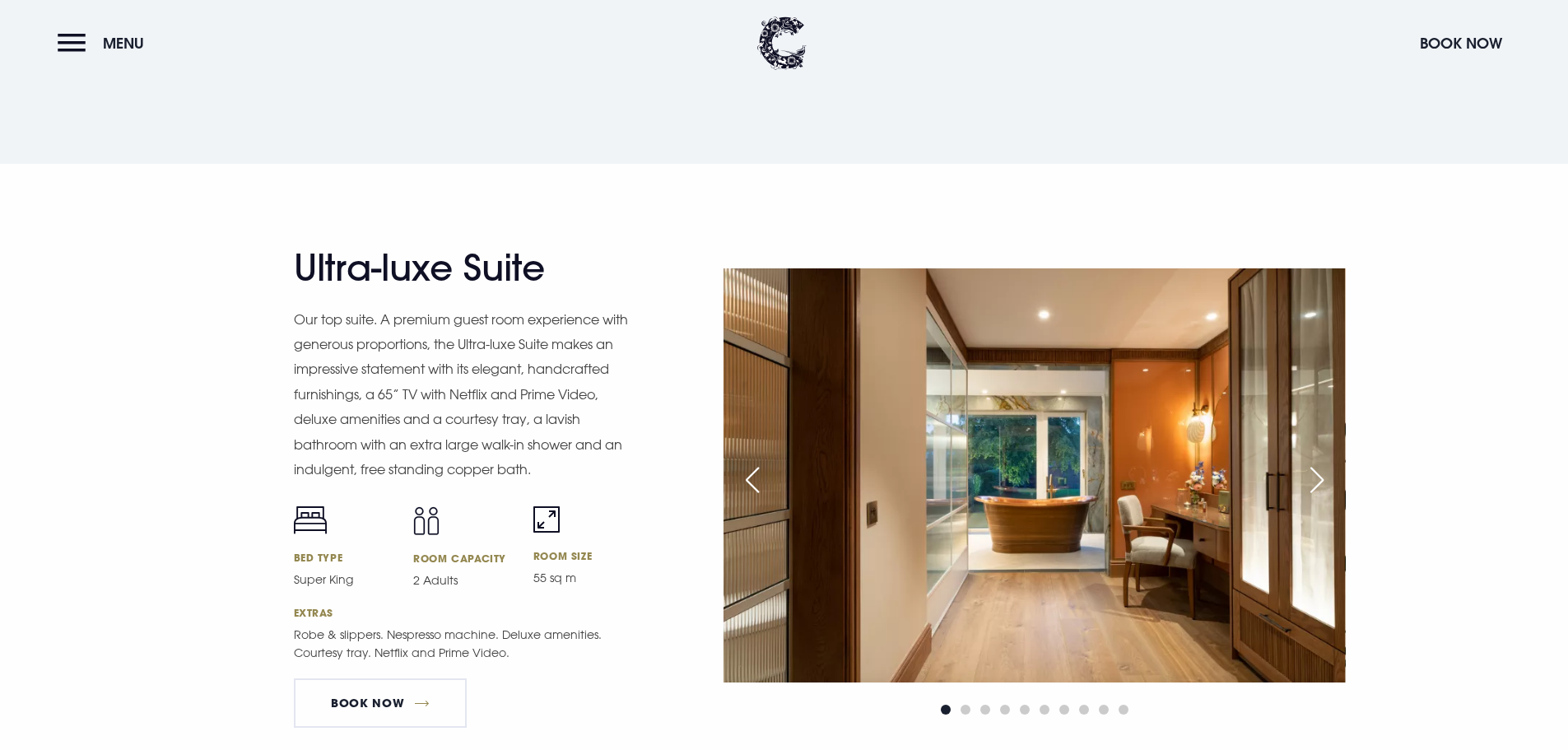
drag, startPoint x: 547, startPoint y: 272, endPoint x: 282, endPoint y: 268, distance: 265.0
click at [282, 268] on div "Ultra-luxe Suite Our top suite. A premium guest room experience with generous p…" at bounding box center [784, 492] width 1146 height 494
copy h2 "Ultra-luxe Suite"
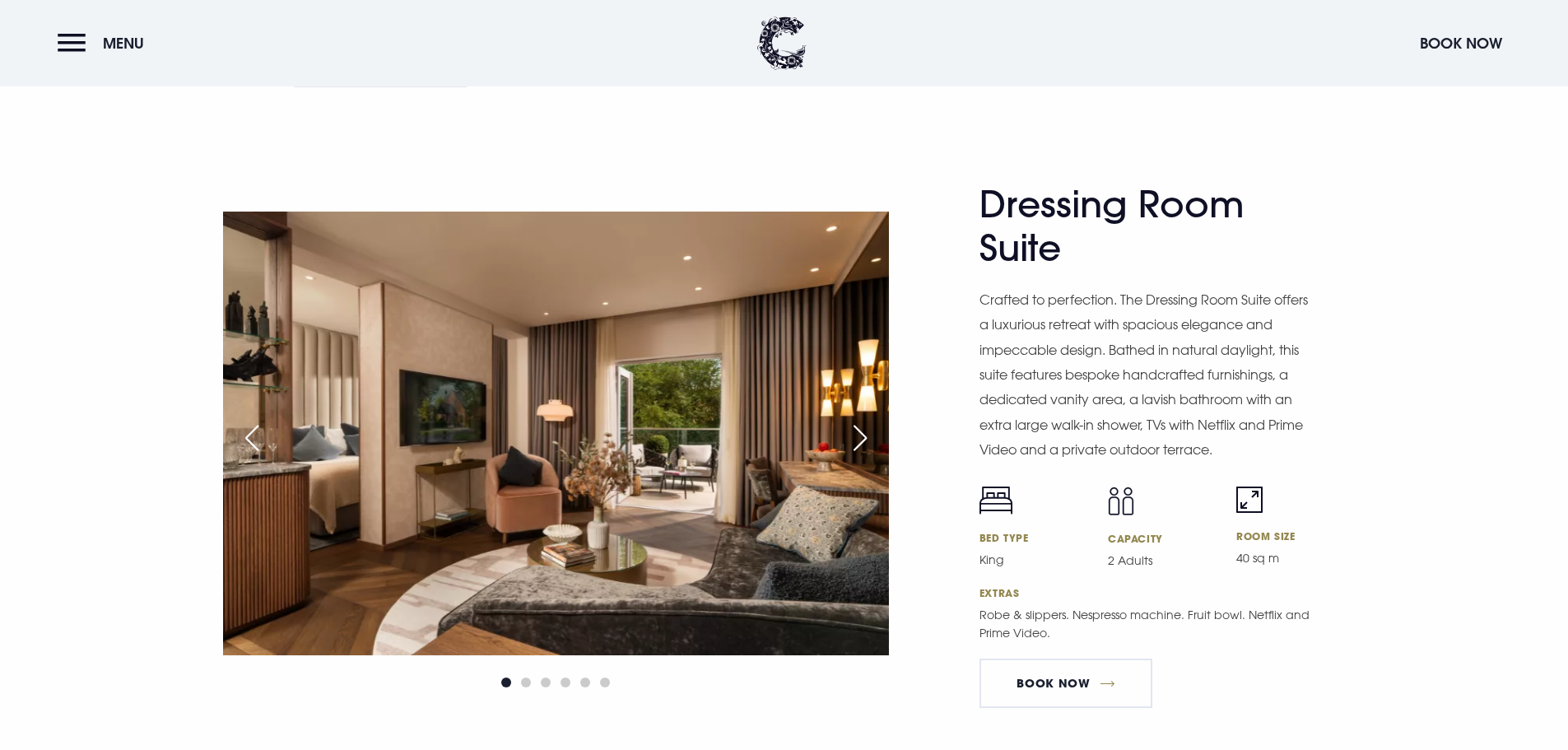
scroll to position [2470, 0]
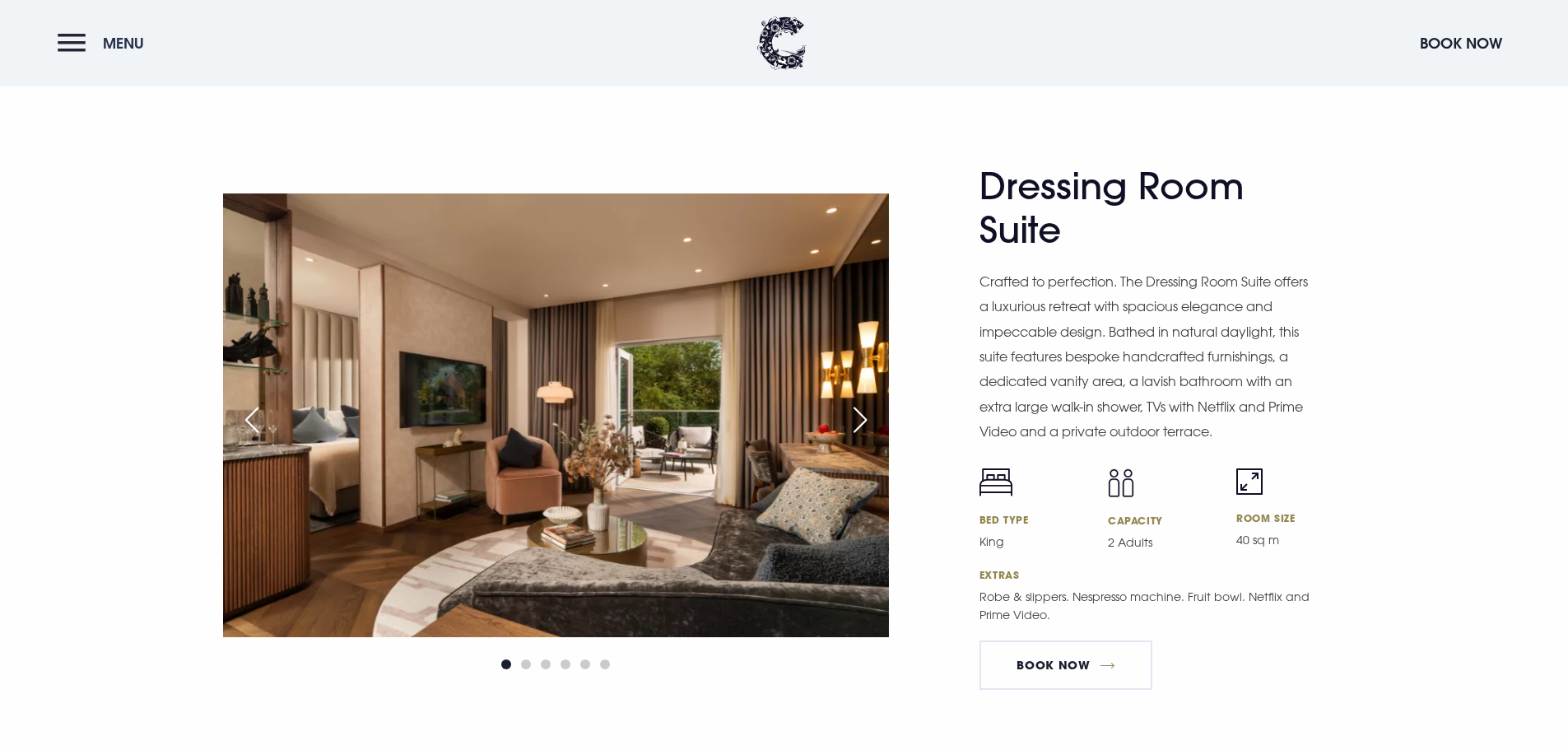
click at [77, 30] on button "Menu" at bounding box center [105, 43] width 95 height 35
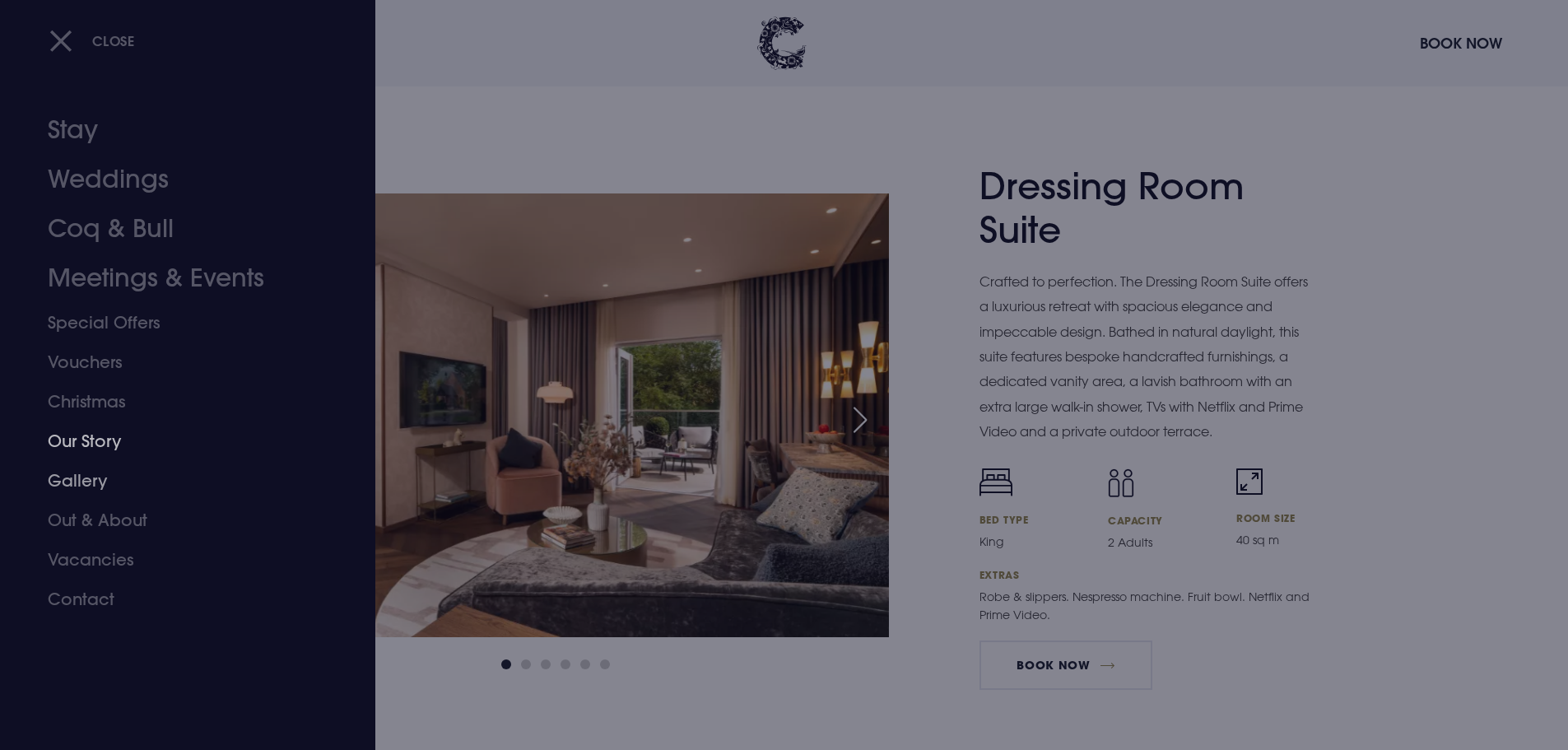
click at [93, 479] on link "Gallery" at bounding box center [178, 481] width 260 height 39
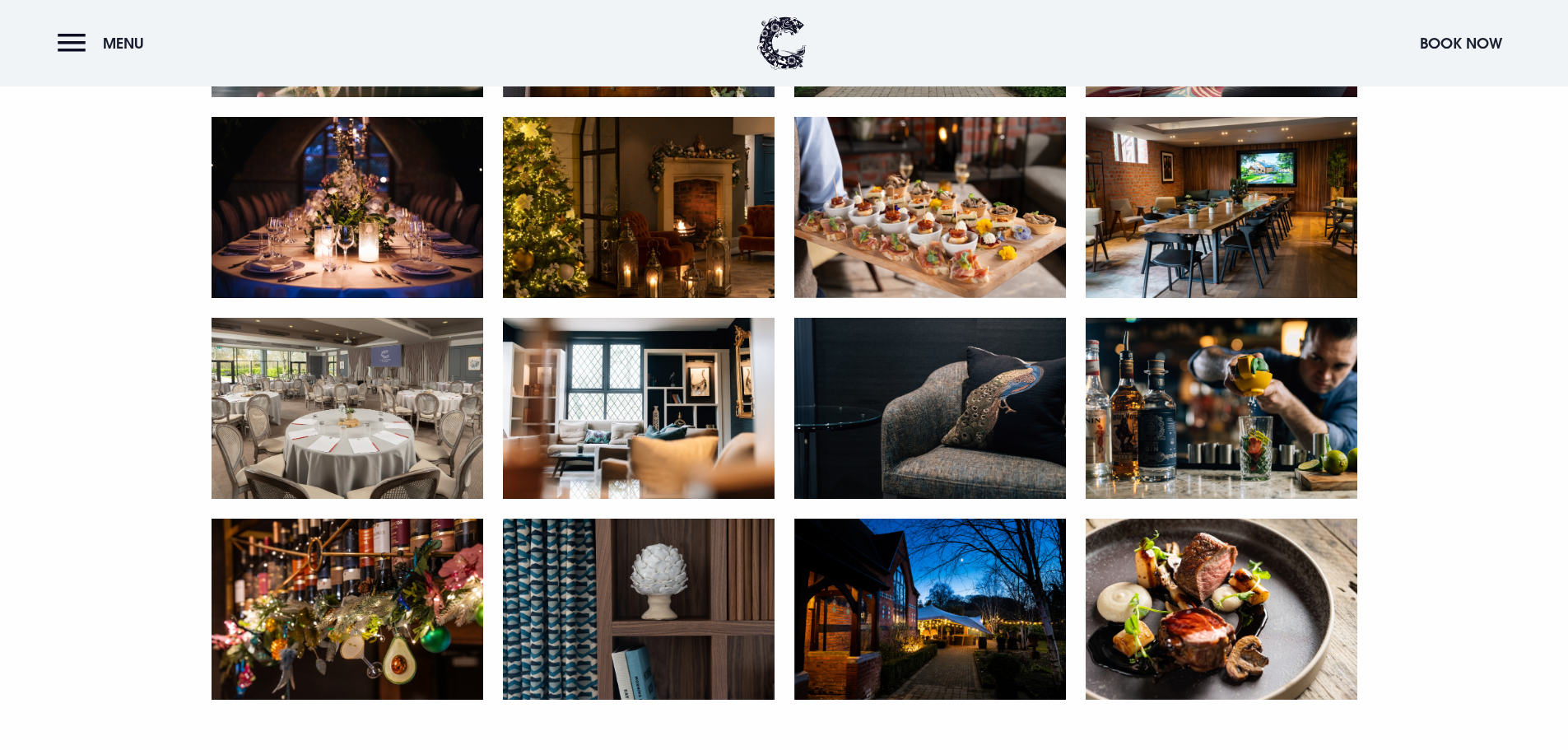
scroll to position [3129, 0]
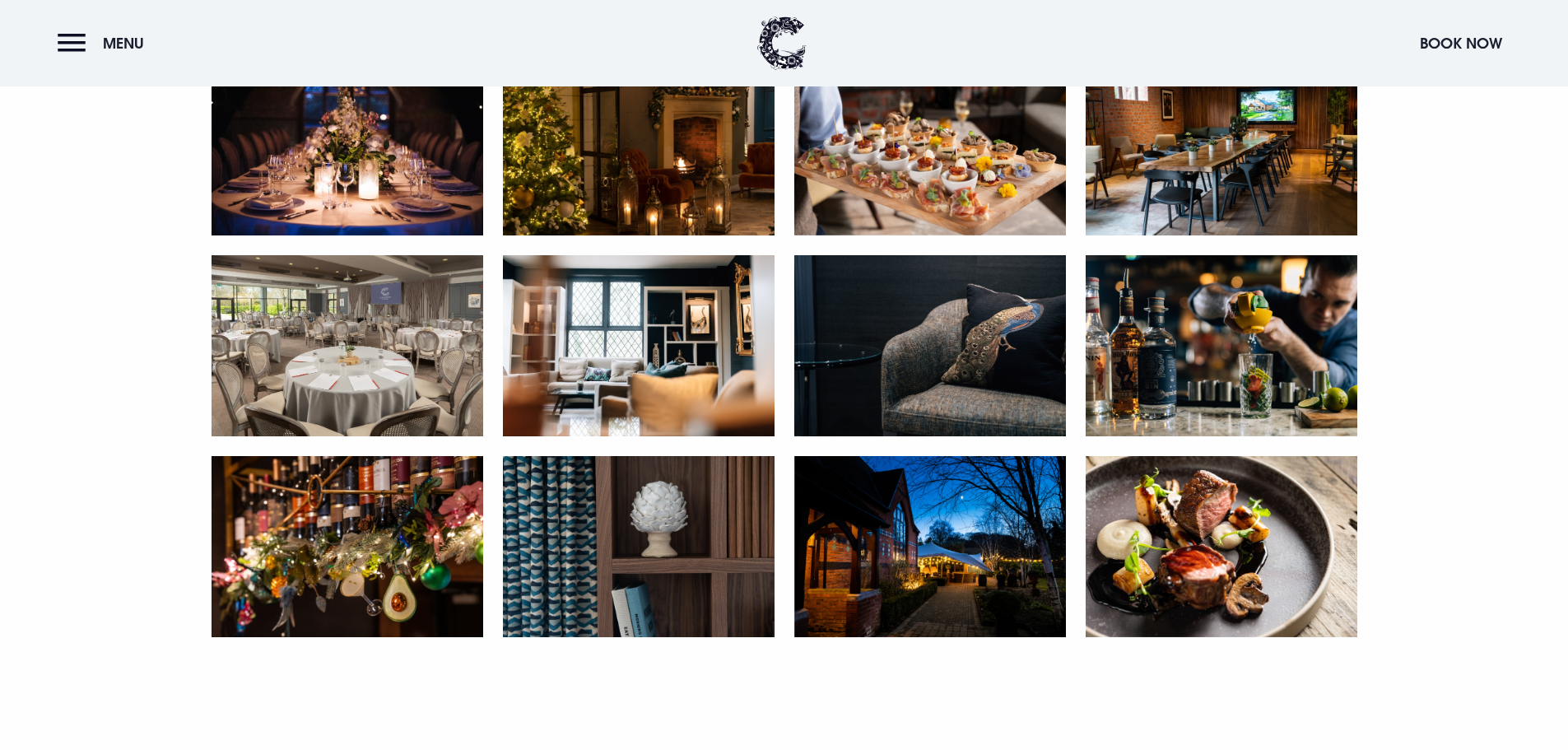
click at [884, 196] on img at bounding box center [931, 145] width 272 height 181
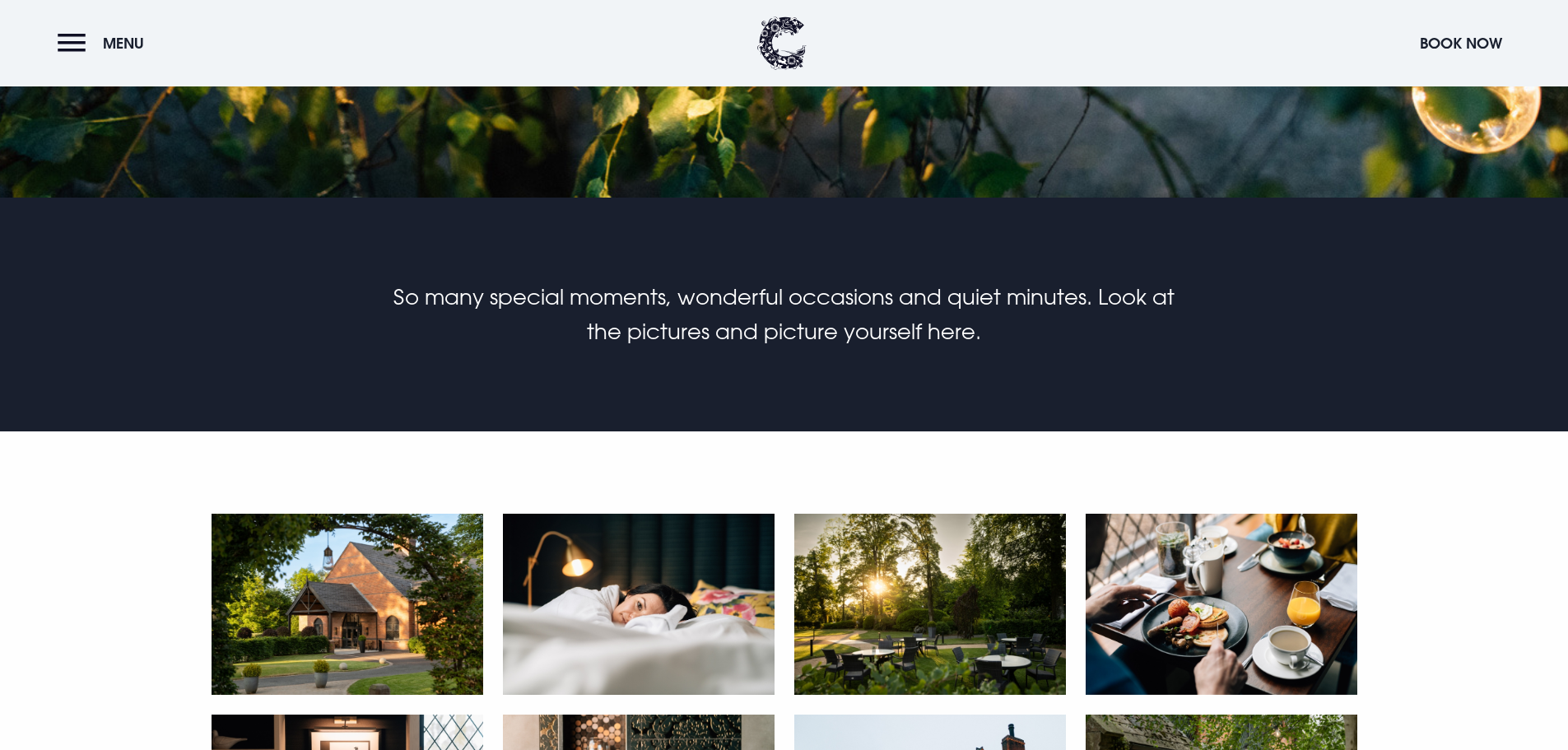
scroll to position [164, 0]
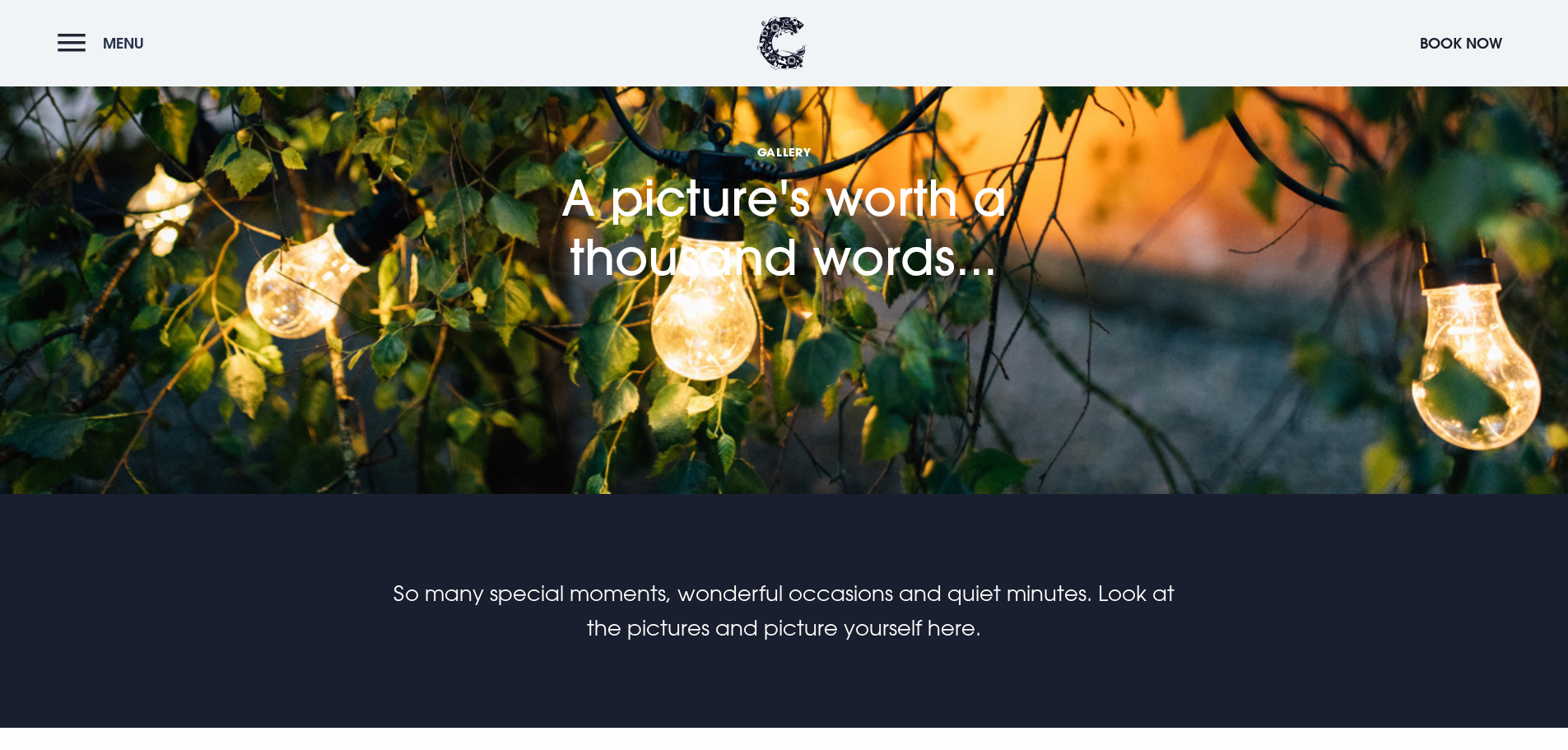
click at [83, 39] on button "Menu" at bounding box center [105, 43] width 95 height 35
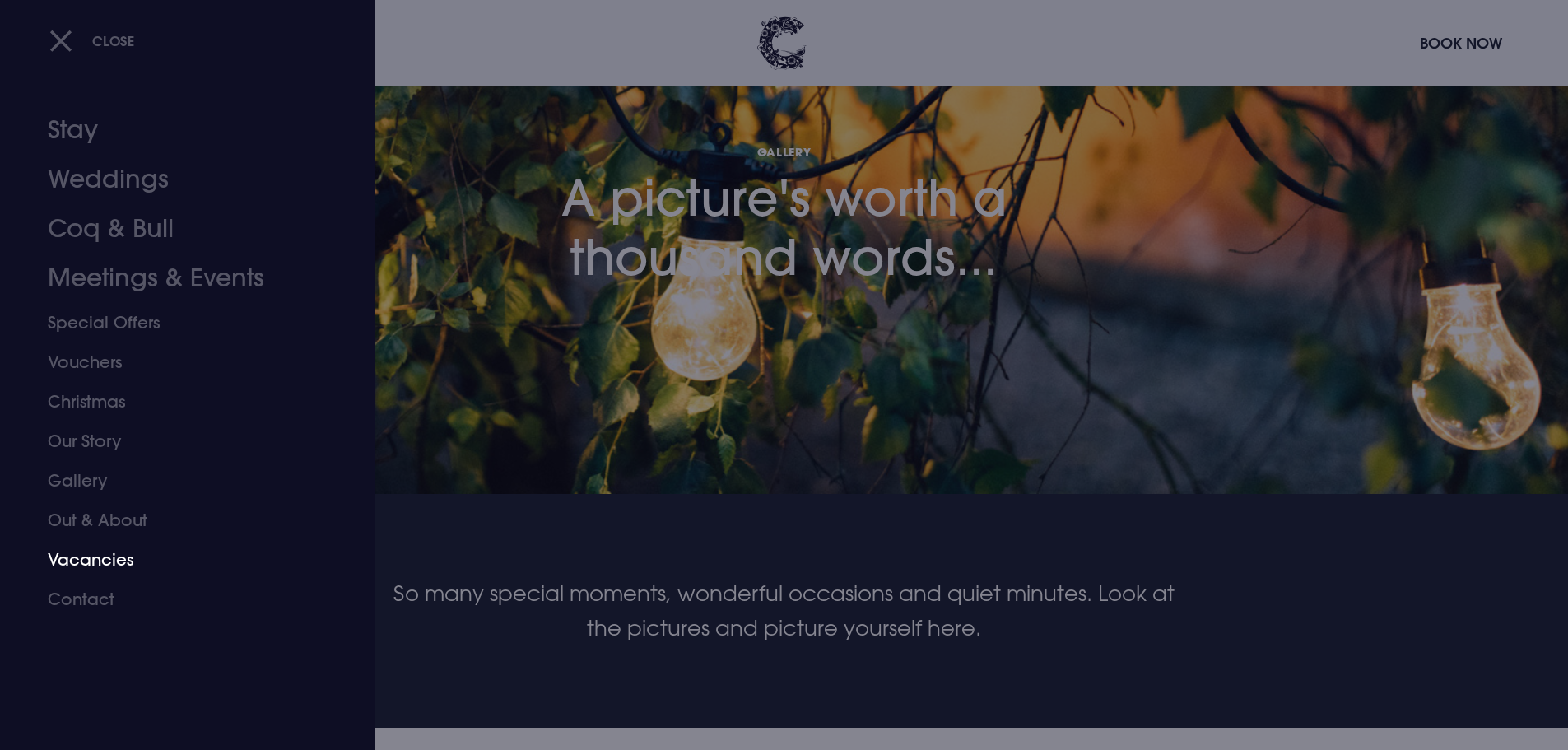
click at [106, 567] on link "Vacancies" at bounding box center [178, 560] width 260 height 39
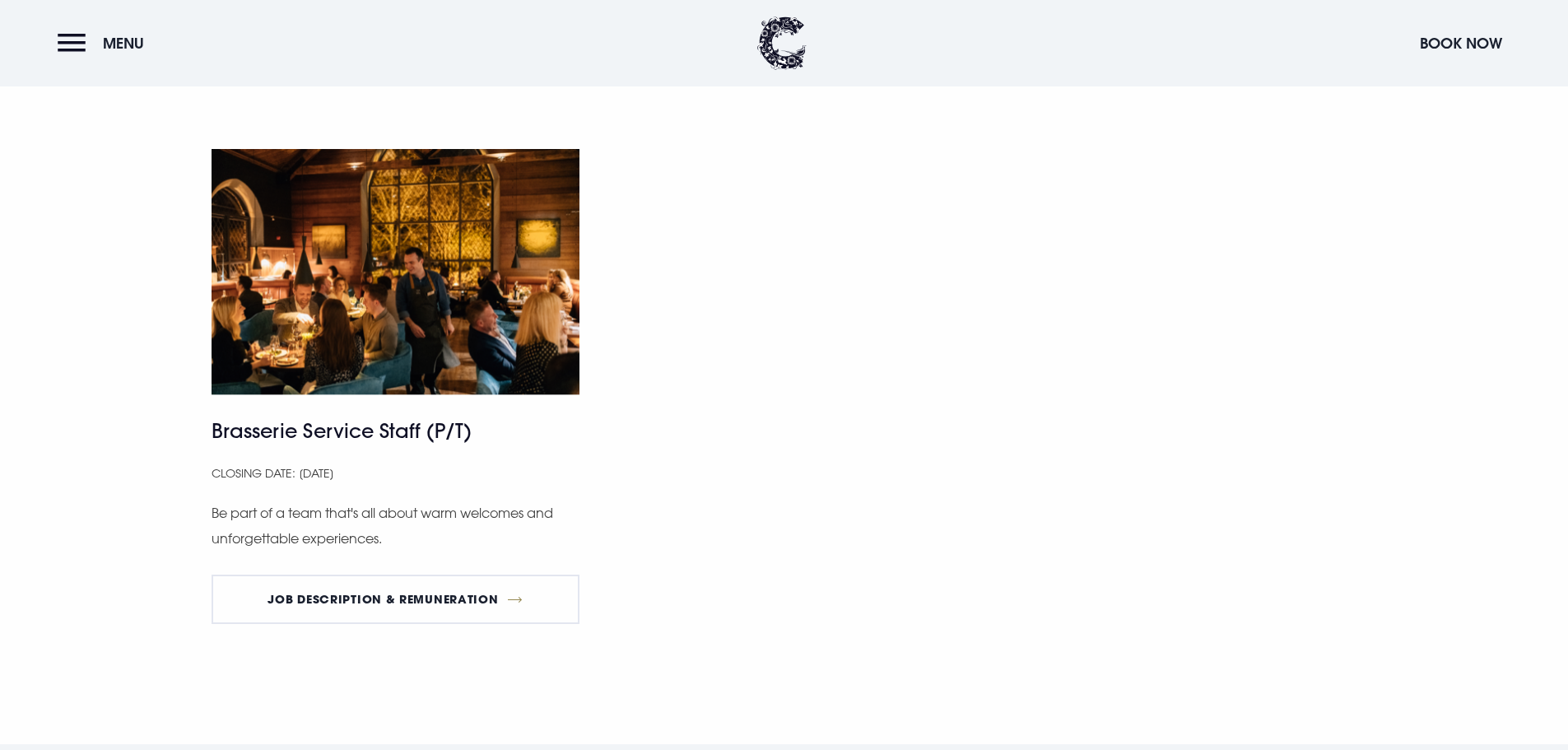
scroll to position [1152, 0]
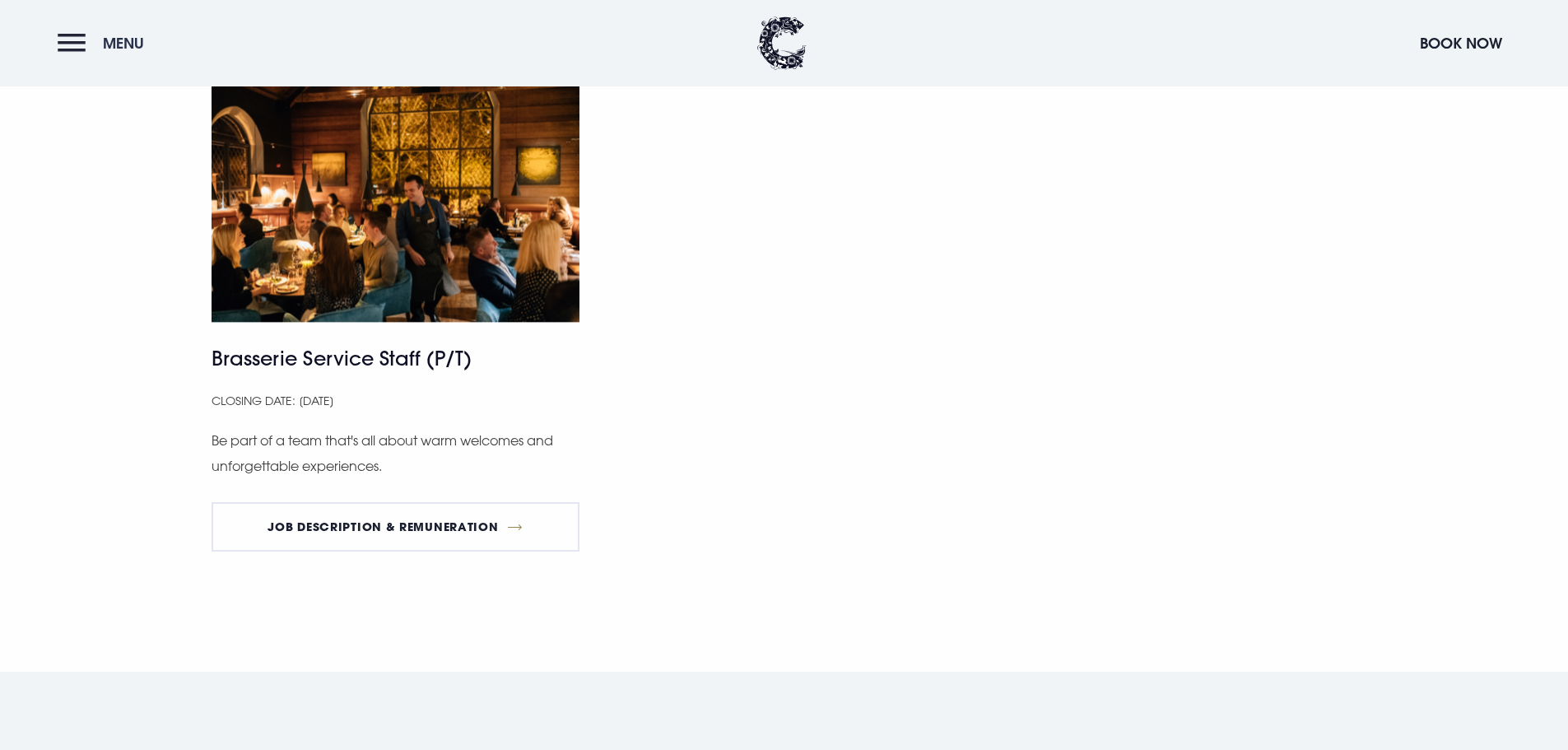
click at [61, 35] on button "Menu" at bounding box center [105, 43] width 95 height 35
